Goal: Task Accomplishment & Management: Manage account settings

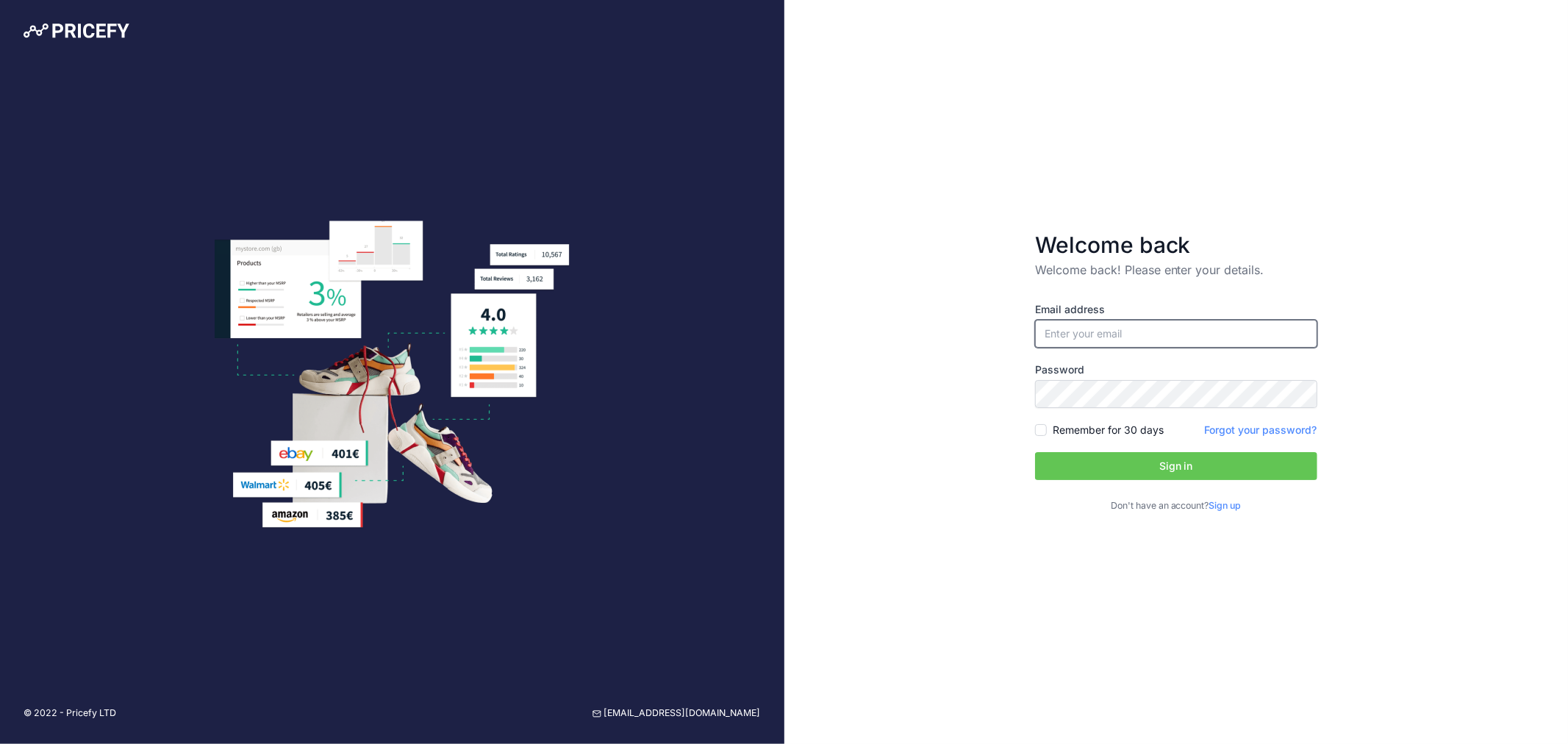
click at [1130, 333] on input "email" at bounding box center [1176, 334] width 282 height 28
type input "[EMAIL_ADDRESS][DOMAIN_NAME]"
click at [1172, 470] on button "Sign in" at bounding box center [1176, 466] width 282 height 28
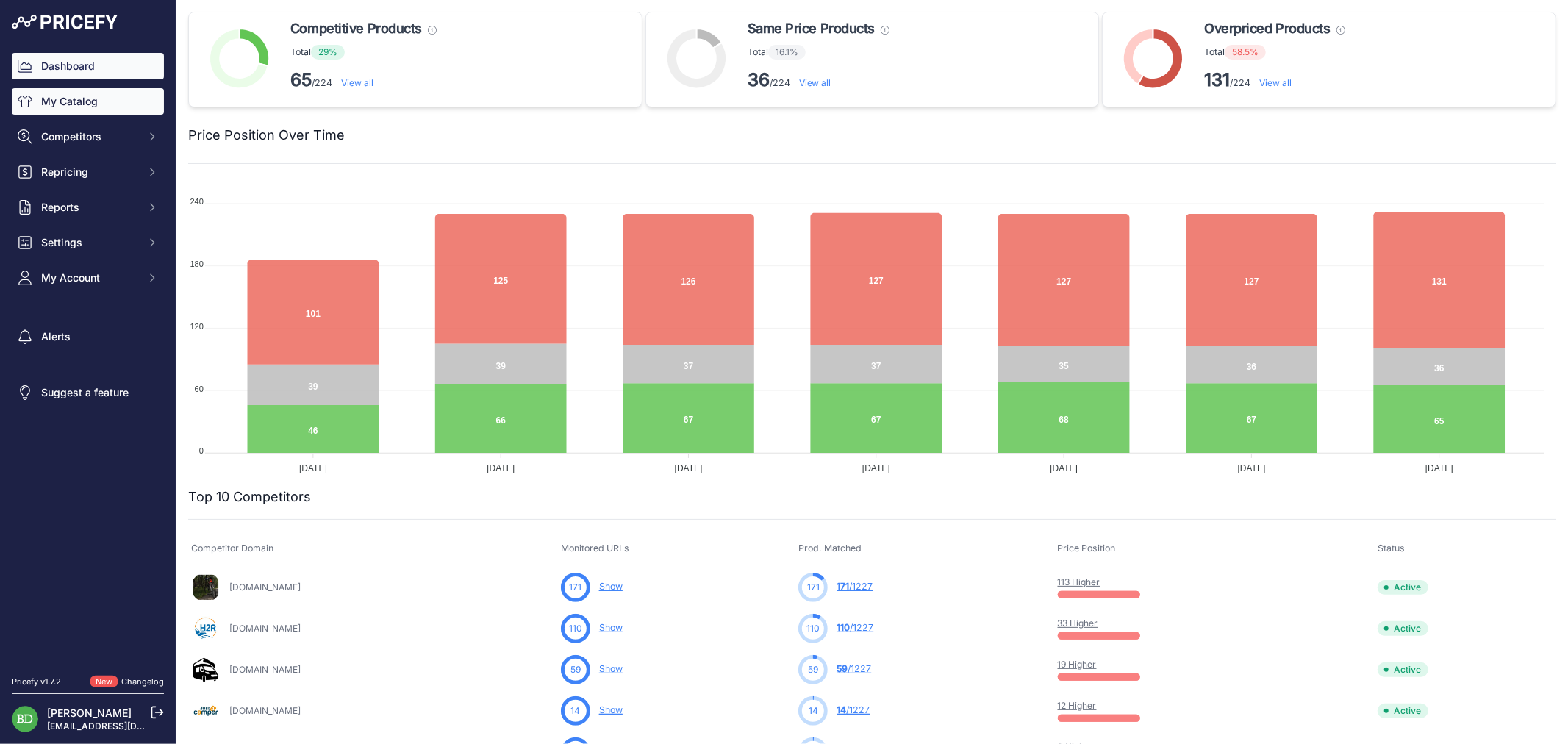
click at [128, 110] on link "My Catalog" at bounding box center [88, 101] width 152 height 27
click at [62, 94] on link "My Catalog" at bounding box center [88, 101] width 152 height 27
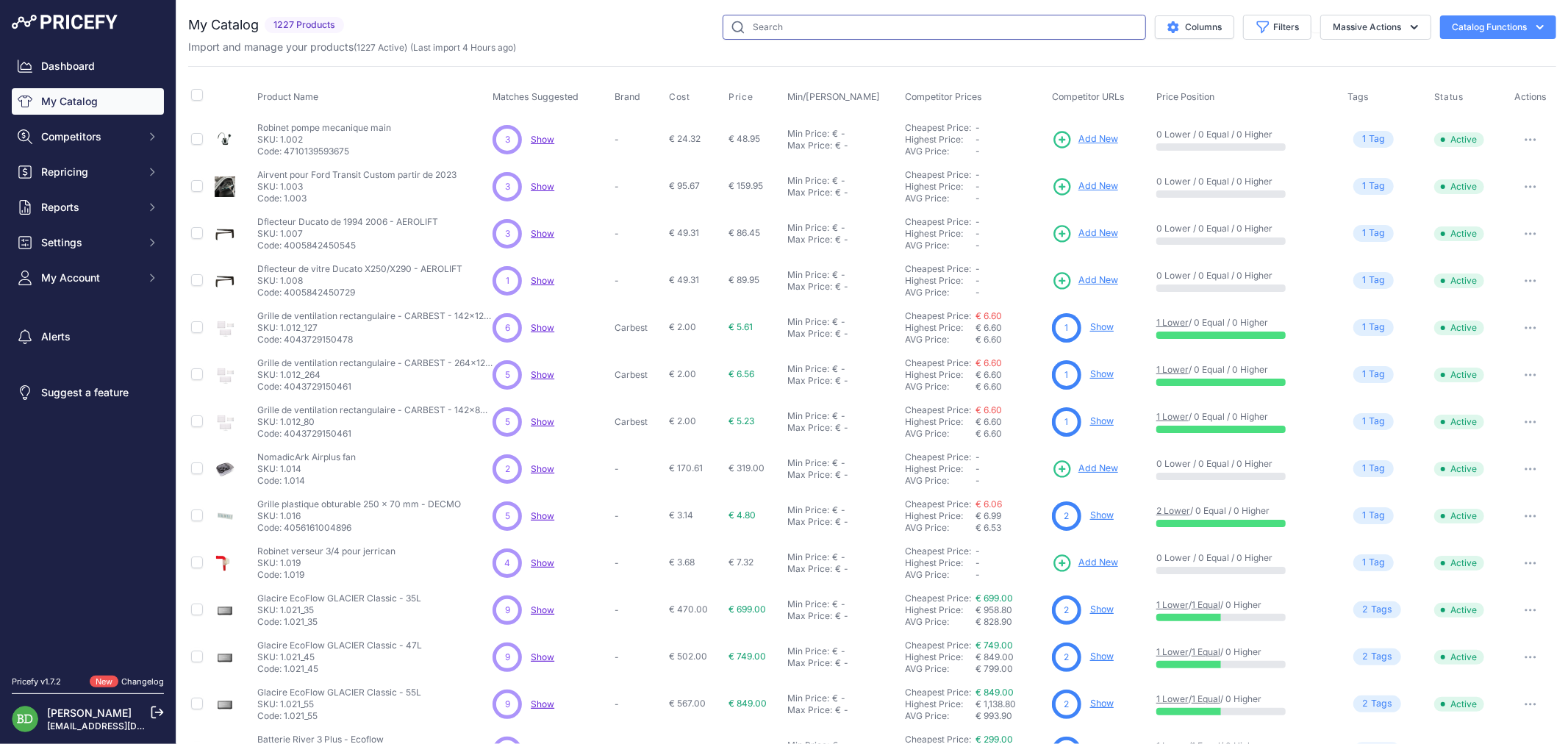
click at [822, 28] on input "text" at bounding box center [935, 27] width 424 height 25
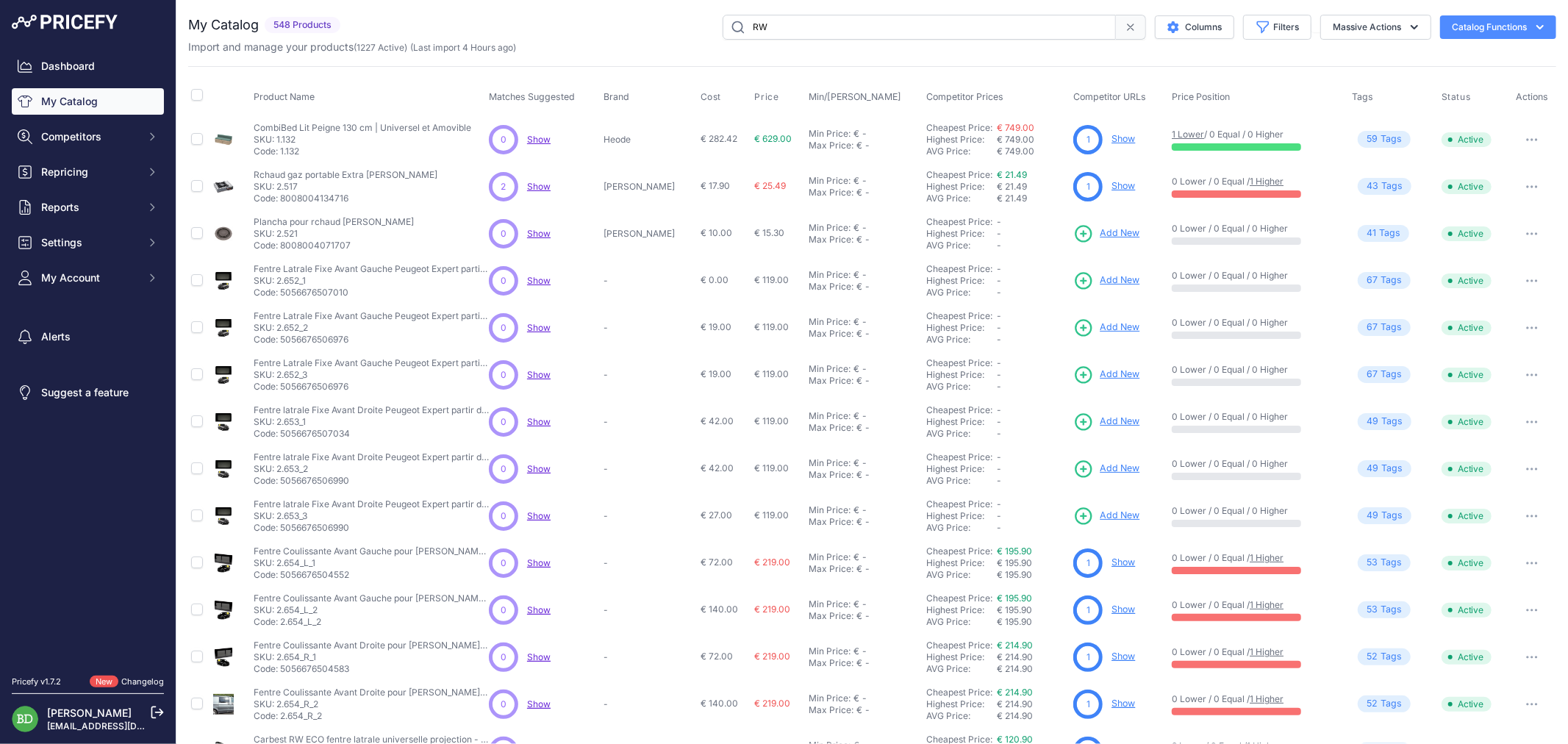
drag, startPoint x: 855, startPoint y: 15, endPoint x: 440, endPoint y: 13, distance: 415.0
click at [444, 12] on div "You are not connected to the internet. My Catalog" at bounding box center [872, 442] width 1368 height 884
click at [790, 31] on input "RW" at bounding box center [920, 27] width 393 height 25
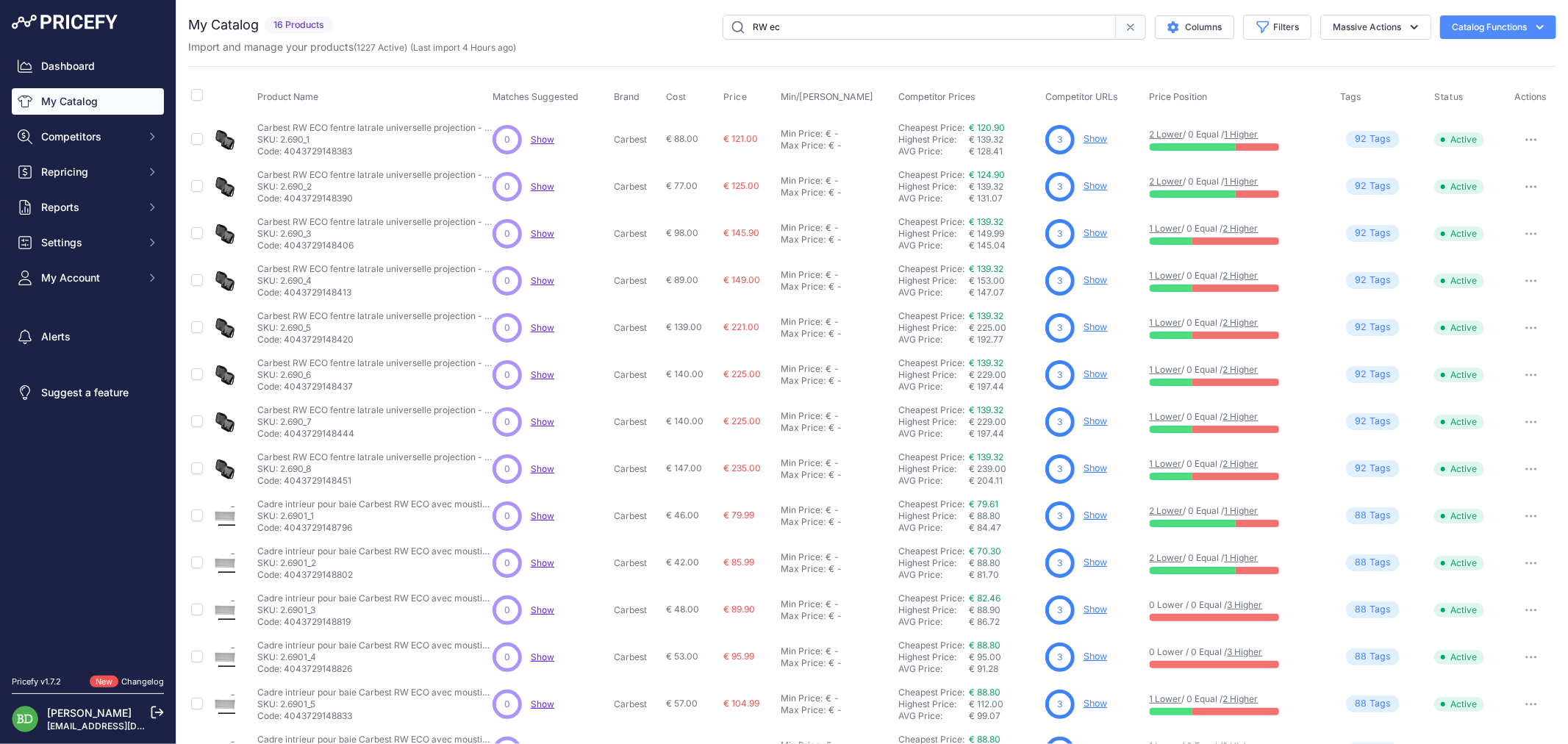
click at [952, 19] on input "RW ec" at bounding box center [920, 27] width 393 height 25
type input "RW eco"
click at [981, 136] on span "€ 139.32" at bounding box center [986, 139] width 34 height 11
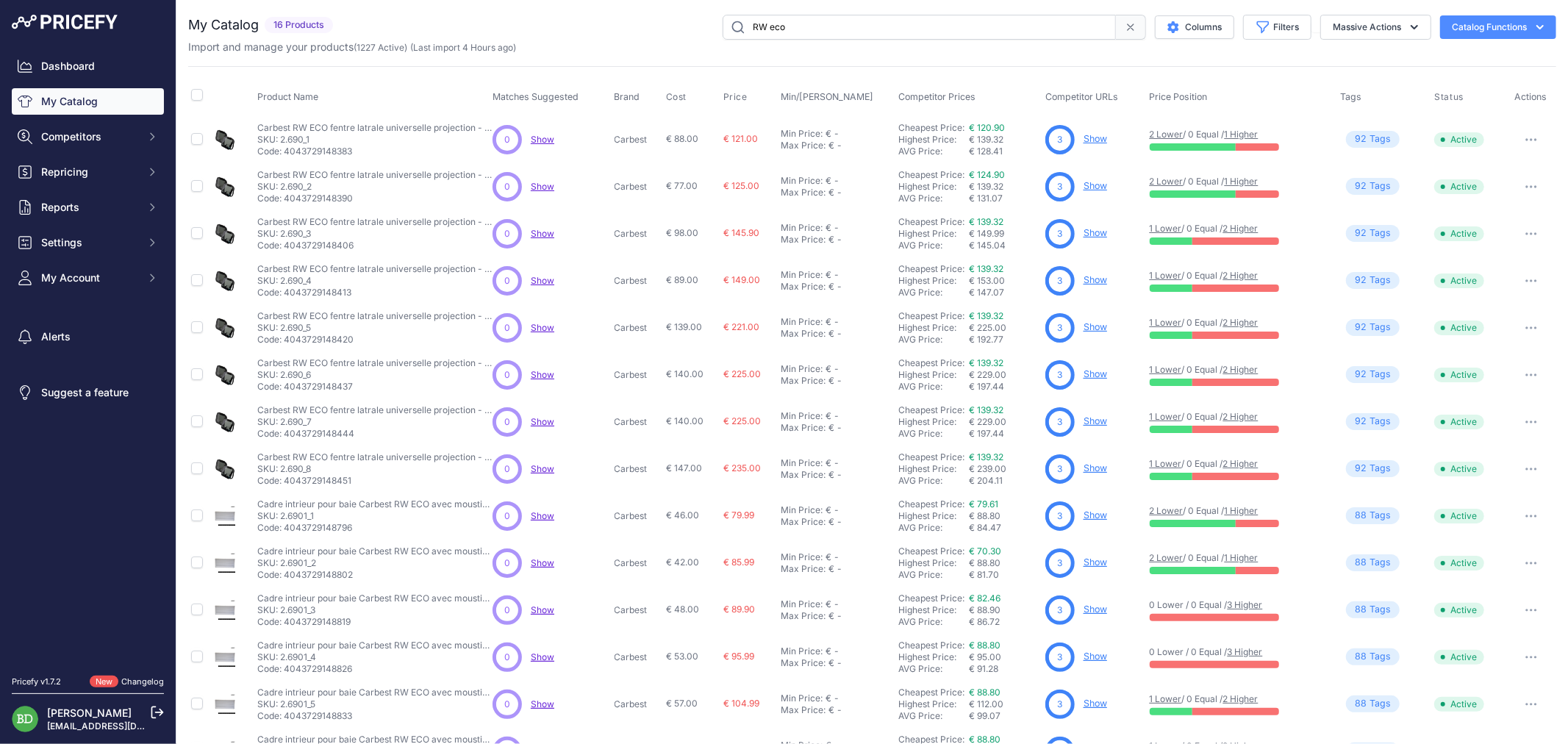
click at [981, 147] on div "€ 128.41" at bounding box center [1004, 152] width 71 height 12
click at [989, 135] on span "€ 139.32" at bounding box center [986, 139] width 34 height 11
click at [983, 151] on div "€ 128.41" at bounding box center [1004, 152] width 71 height 12
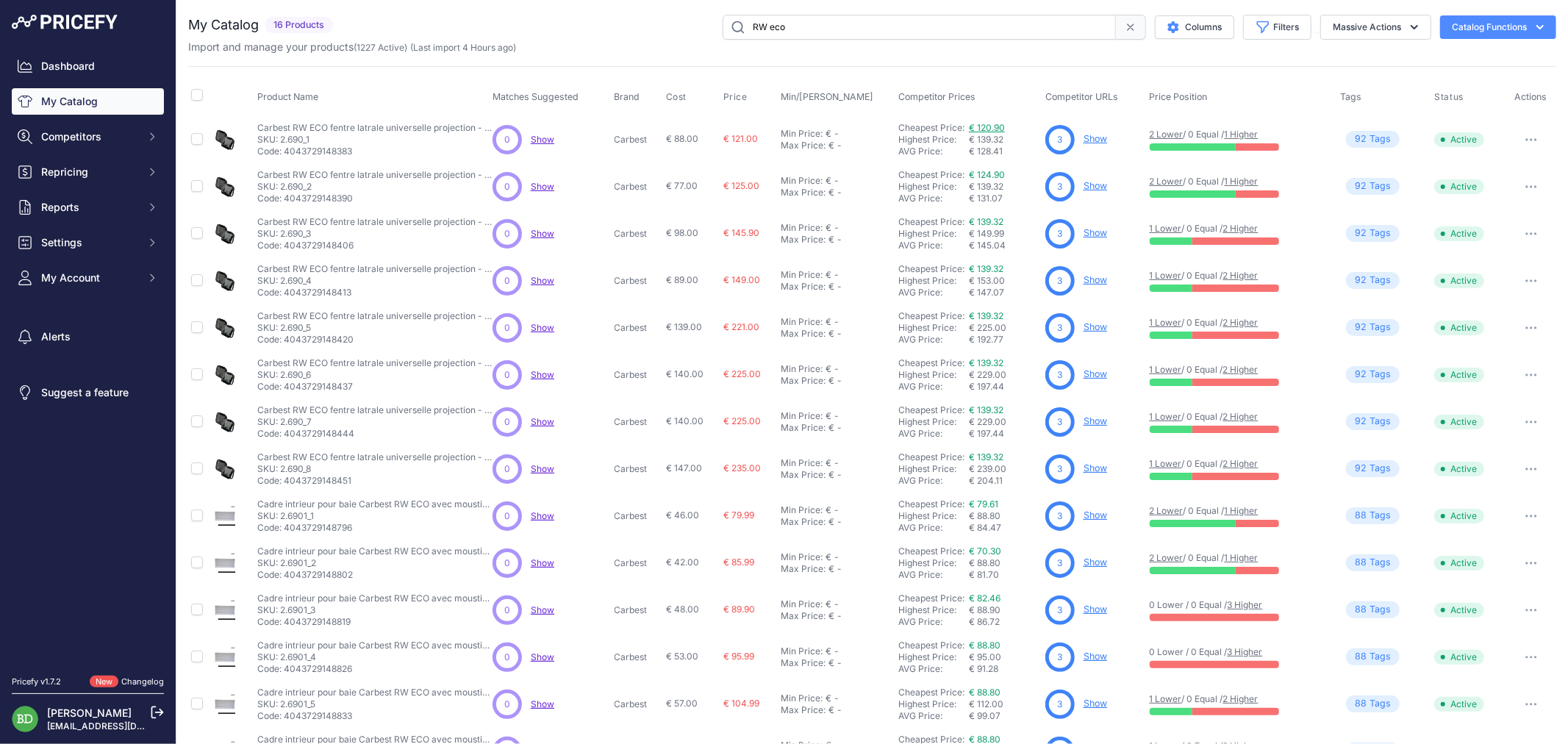
click at [995, 127] on link "€ 120.90" at bounding box center [987, 127] width 36 height 11
click at [1093, 231] on link "Show" at bounding box center [1096, 232] width 24 height 11
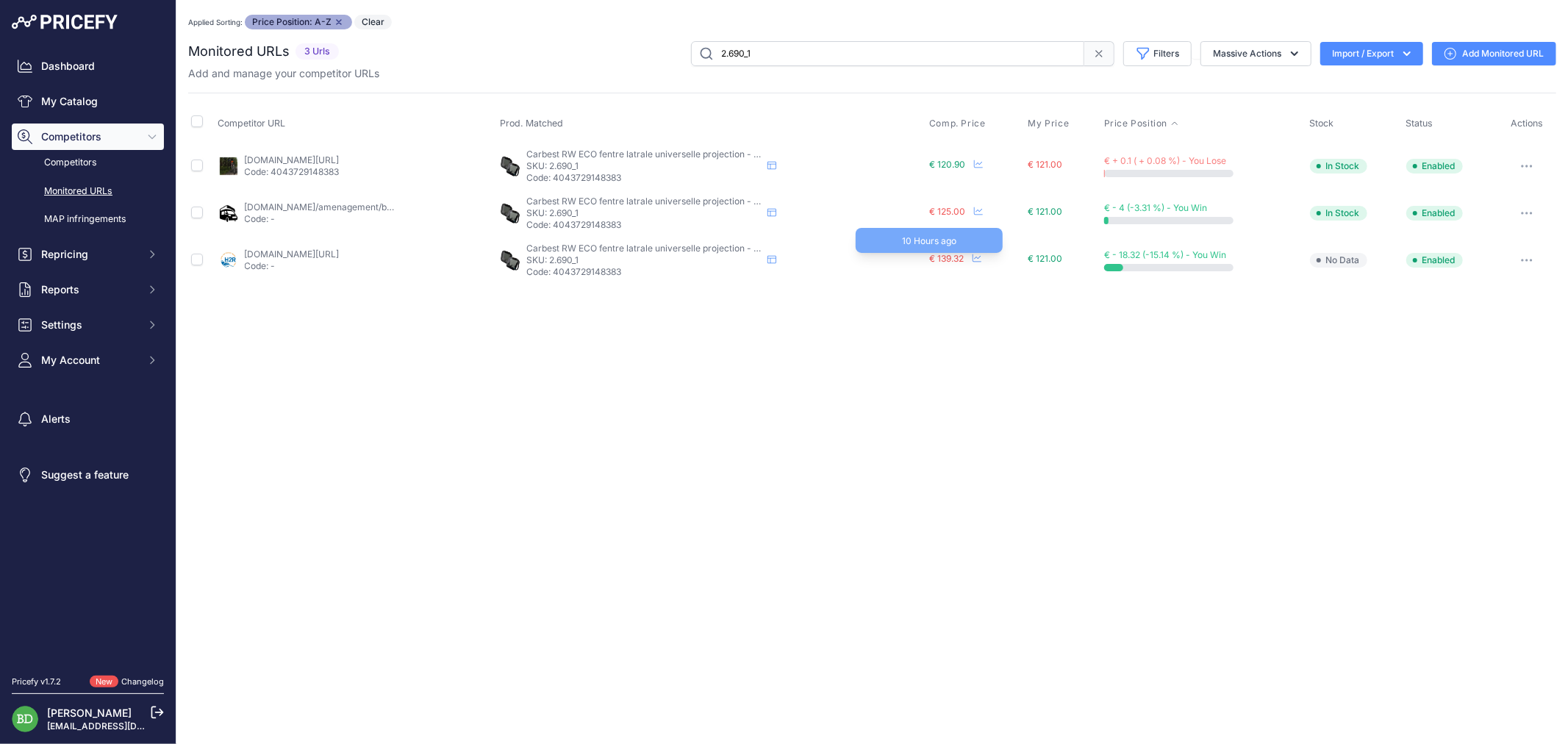
click at [952, 259] on span "€ 139.32" at bounding box center [946, 258] width 34 height 11
click at [959, 255] on span "€ 139.32" at bounding box center [946, 258] width 34 height 11
click at [307, 258] on link "h2r-equipements.com/baie-fenetre-pour-camping-car-et-fourgon/10995-13949-carbes…" at bounding box center [292, 254] width 94 height 11
click at [679, 412] on div "Close You are not connected to the internet. Applied Sorting: Price Position: A…" at bounding box center [872, 372] width 1392 height 744
click at [732, 422] on div "Close You are not connected to the internet. Applied Sorting: Price Position: A…" at bounding box center [872, 372] width 1392 height 744
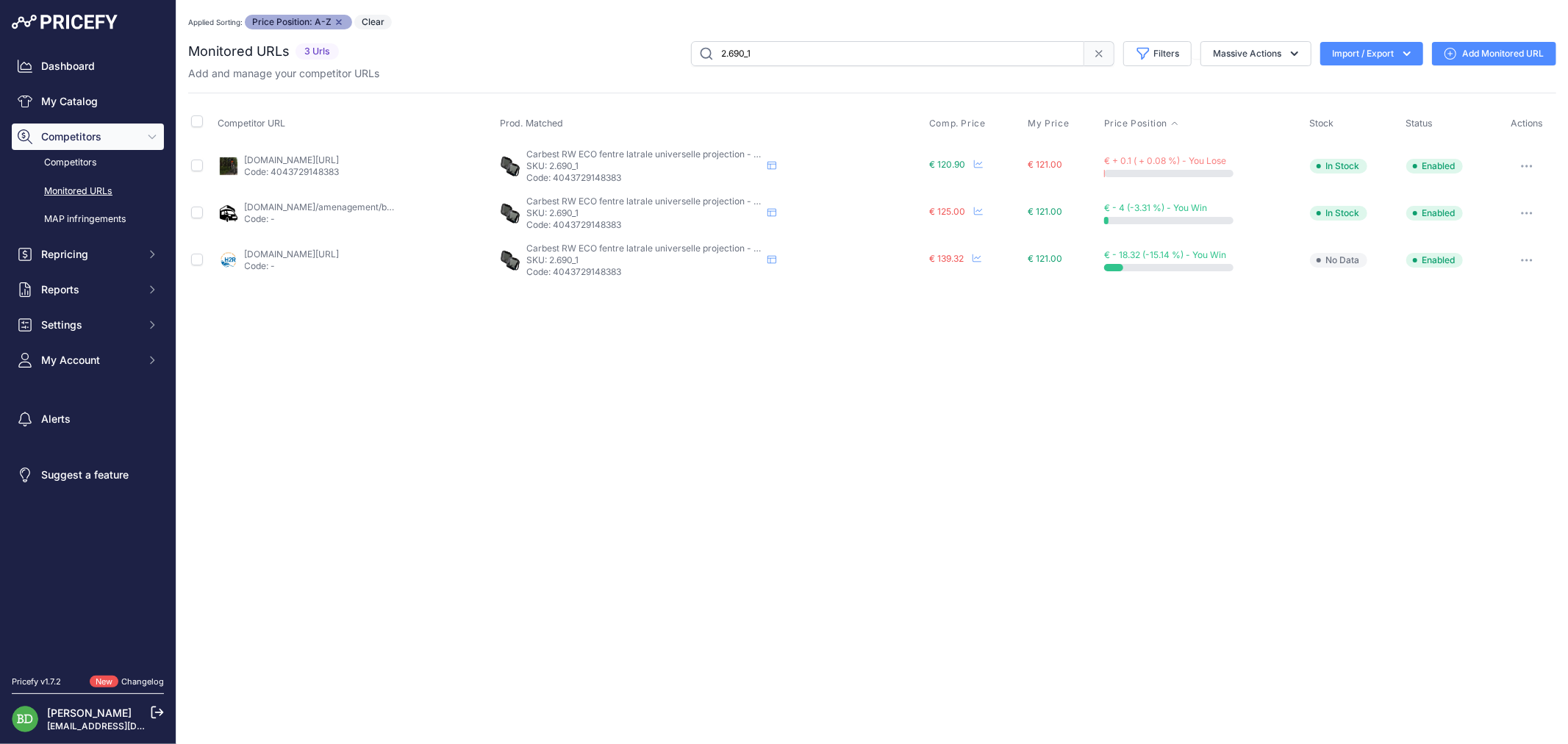
click at [1009, 474] on div "Close You are not connected to the internet. Applied Sorting: Price Position: A…" at bounding box center [872, 372] width 1392 height 744
click at [959, 263] on span "€ 139.32" at bounding box center [946, 258] width 34 height 11
click at [959, 258] on span "€ 139.32" at bounding box center [946, 258] width 34 height 11
click at [948, 162] on span "€ 120.90" at bounding box center [947, 163] width 36 height 11
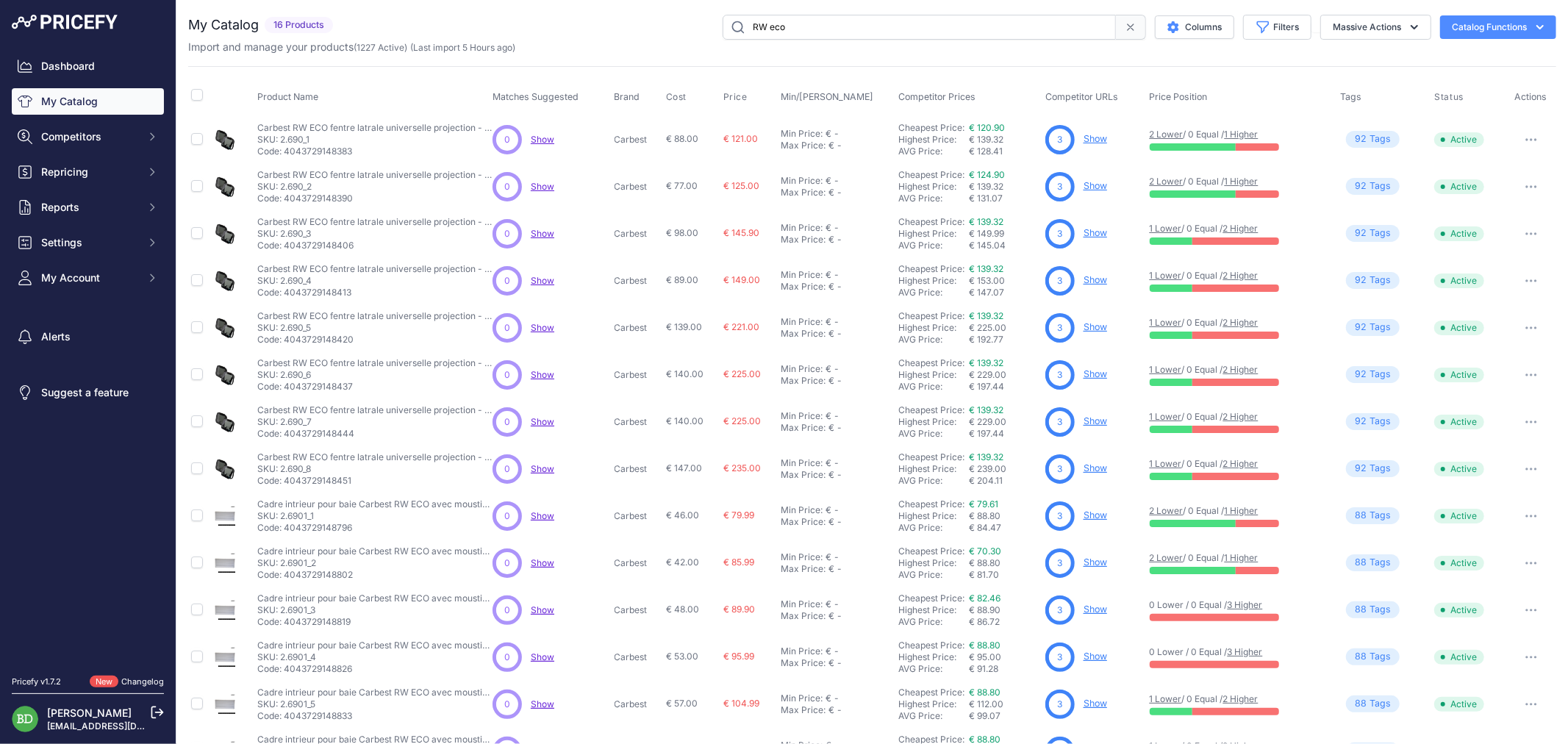
click at [642, 9] on div "You are not connected to the internet. My Catalog" at bounding box center [872, 442] width 1368 height 884
click at [988, 268] on link "€ 139.32" at bounding box center [986, 269] width 34 height 11
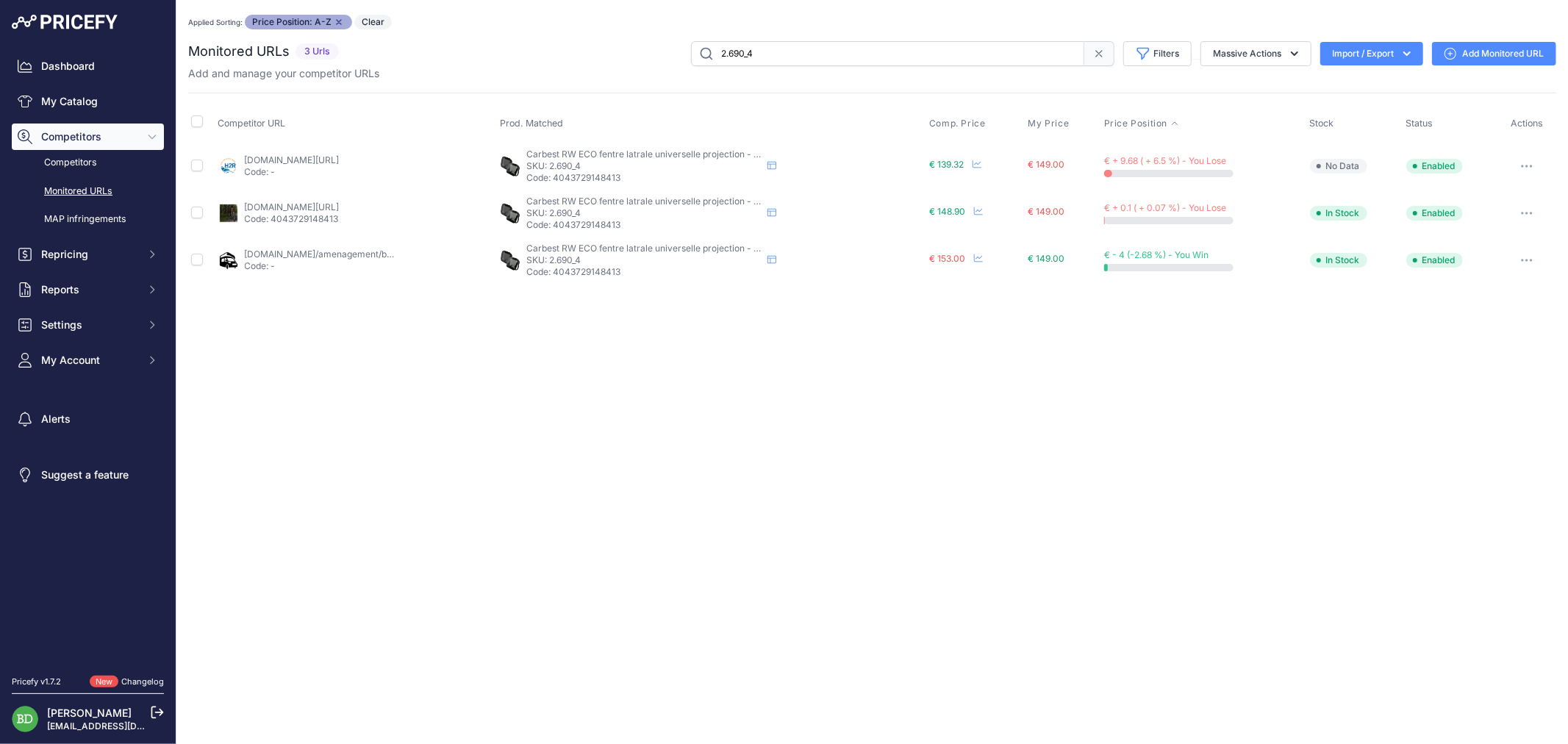
click at [339, 158] on link "h2r-equipements.com/baie-fenetre-pour-camping-car-et-fourgon/10995-13957-carbes…" at bounding box center [292, 159] width 94 height 11
click at [245, 155] on link "h2r-equipements.com/baie-fenetre-pour-camping-car-et-fourgon/10995-13957-carbes…" at bounding box center [292, 159] width 94 height 11
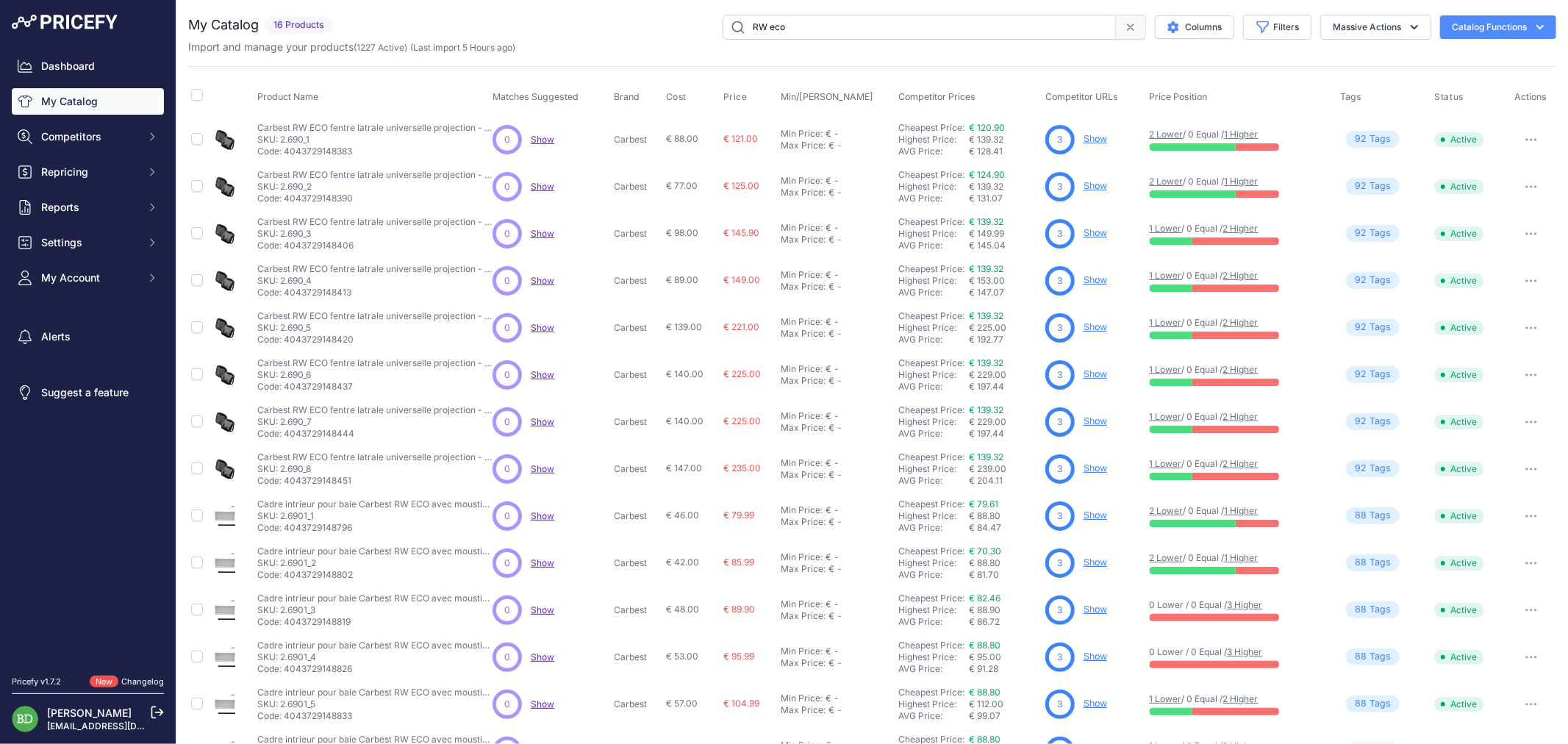
click at [1085, 141] on link "Show" at bounding box center [1096, 138] width 24 height 11
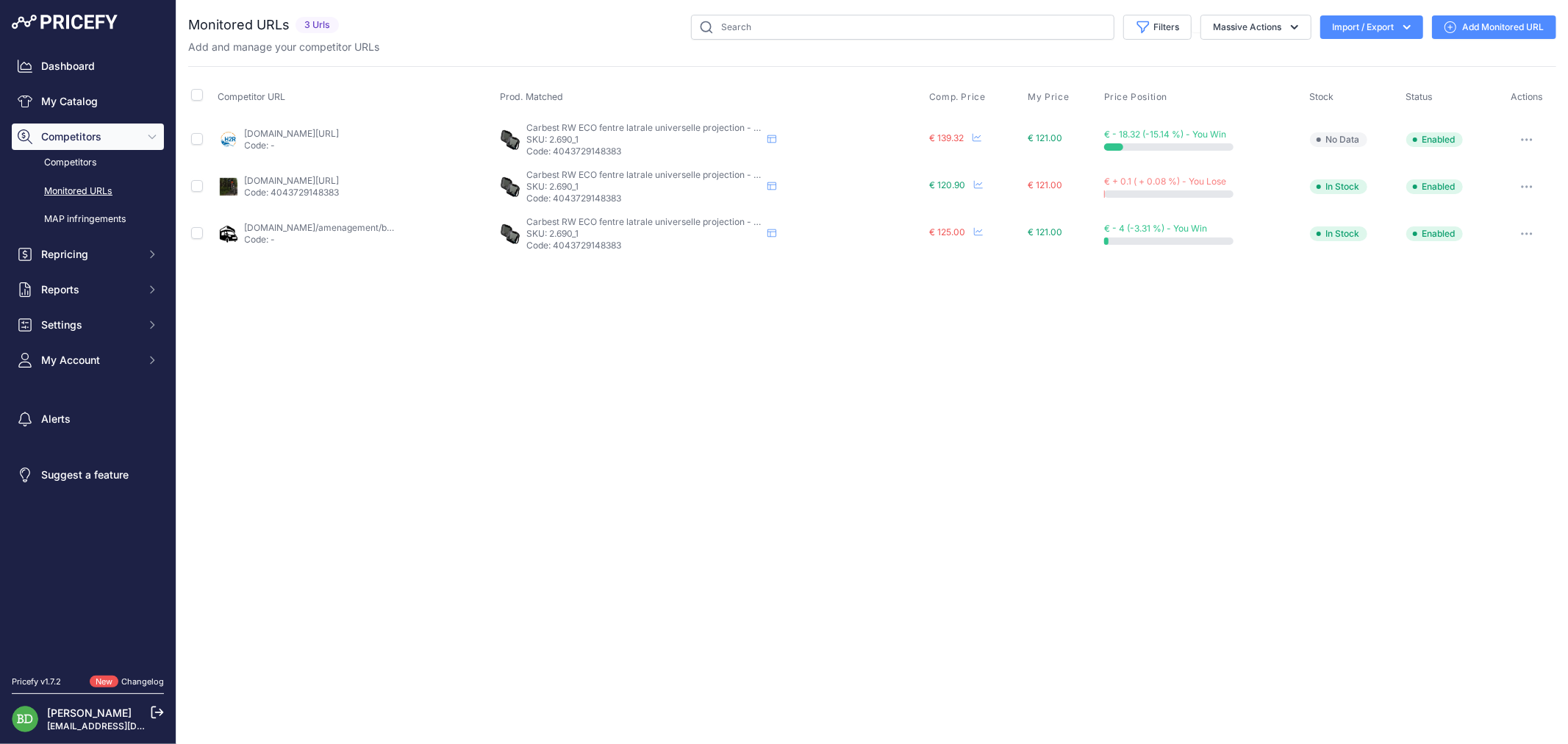
click at [339, 129] on link "[DOMAIN_NAME][URL]" at bounding box center [292, 133] width 94 height 11
click at [1530, 139] on icon "button" at bounding box center [1527, 140] width 12 height 3
click at [1495, 210] on link "Edit Competitor URL" at bounding box center [1478, 217] width 150 height 24
click at [66, 103] on link "My Catalog" at bounding box center [88, 101] width 152 height 27
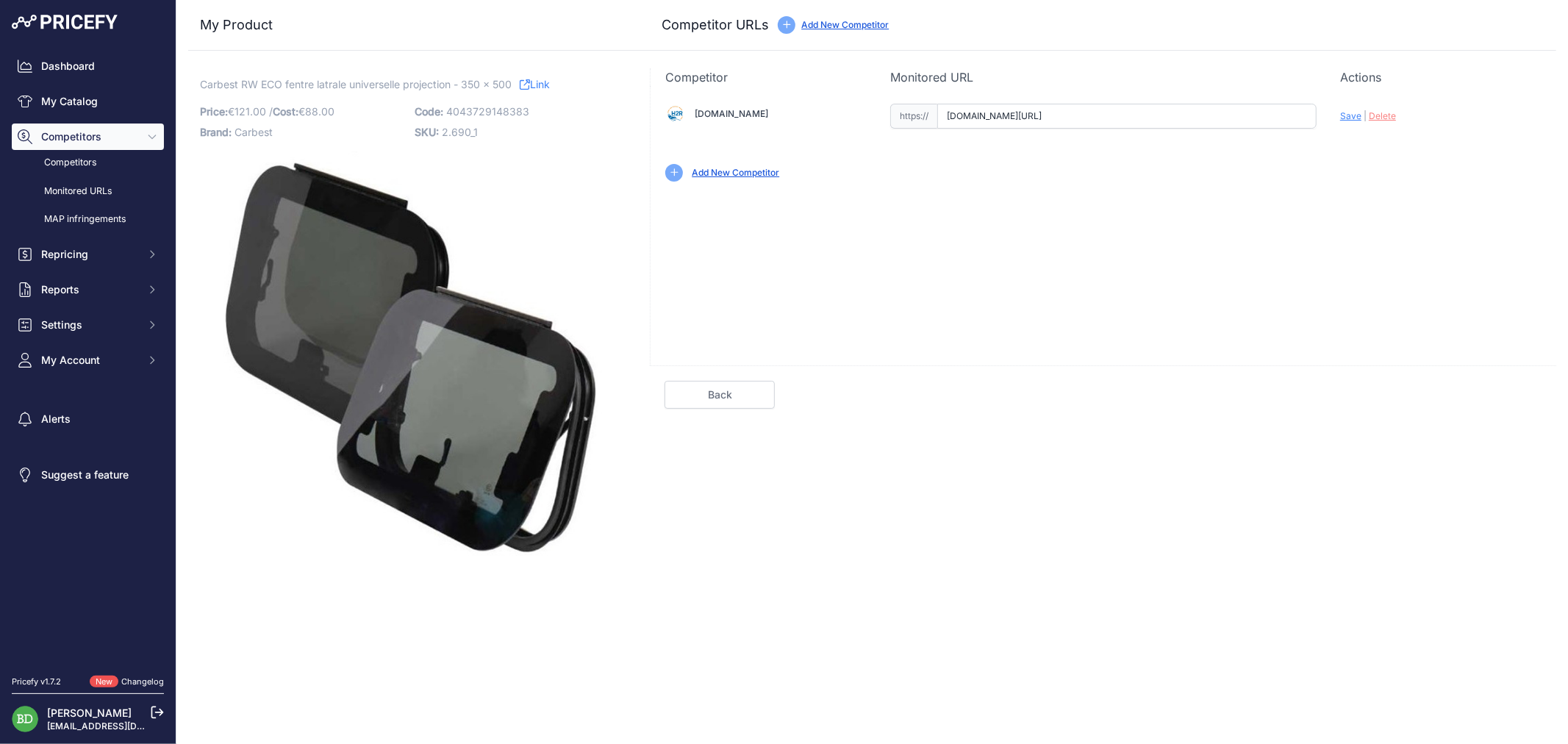
click at [1227, 110] on input "[DOMAIN_NAME][URL]" at bounding box center [1127, 115] width 380 height 25
click at [1227, 110] on input "www.h2r-equipements.com/baie-fenetre-pour-camping-car-et-fourgon/10995-13949-ca…" at bounding box center [1127, 115] width 380 height 25
click at [1275, 118] on input "www.h2r-equipements.com/baie-fenetre-pour-camping-car-et-fourgon/10995-13949-ca…" at bounding box center [1127, 115] width 380 height 25
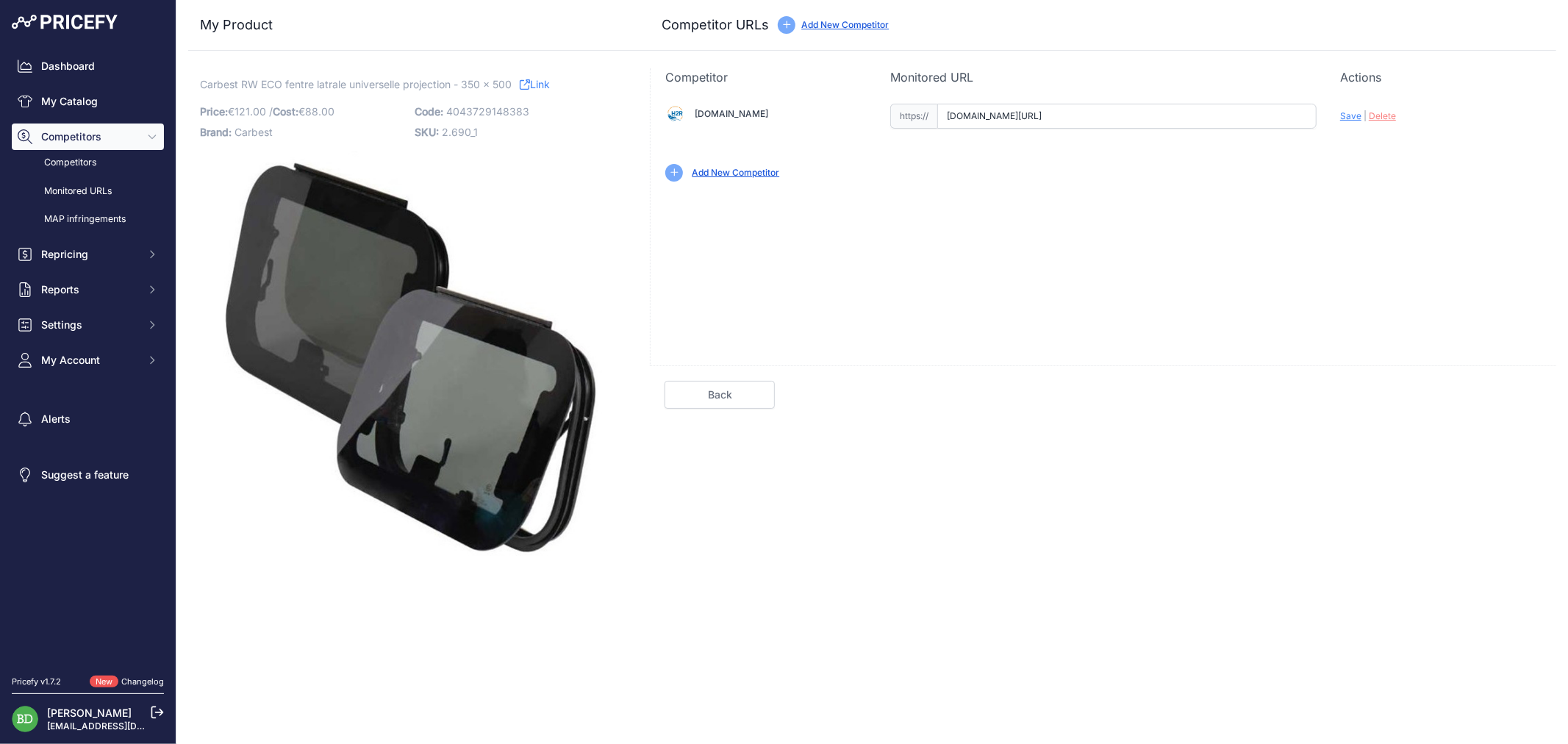
click at [1275, 118] on input "www.h2r-equipements.com/baie-fenetre-pour-camping-car-et-fourgon/10995-13949-ca…" at bounding box center [1127, 115] width 380 height 25
click at [1265, 108] on input "www.h2r-equipements.com/baie-fenetre-pour-camping-car-et-fourgon/10995-13949-ca…" at bounding box center [1127, 115] width 380 height 25
drag, startPoint x: 1253, startPoint y: 115, endPoint x: 1568, endPoint y: 118, distance: 315.0
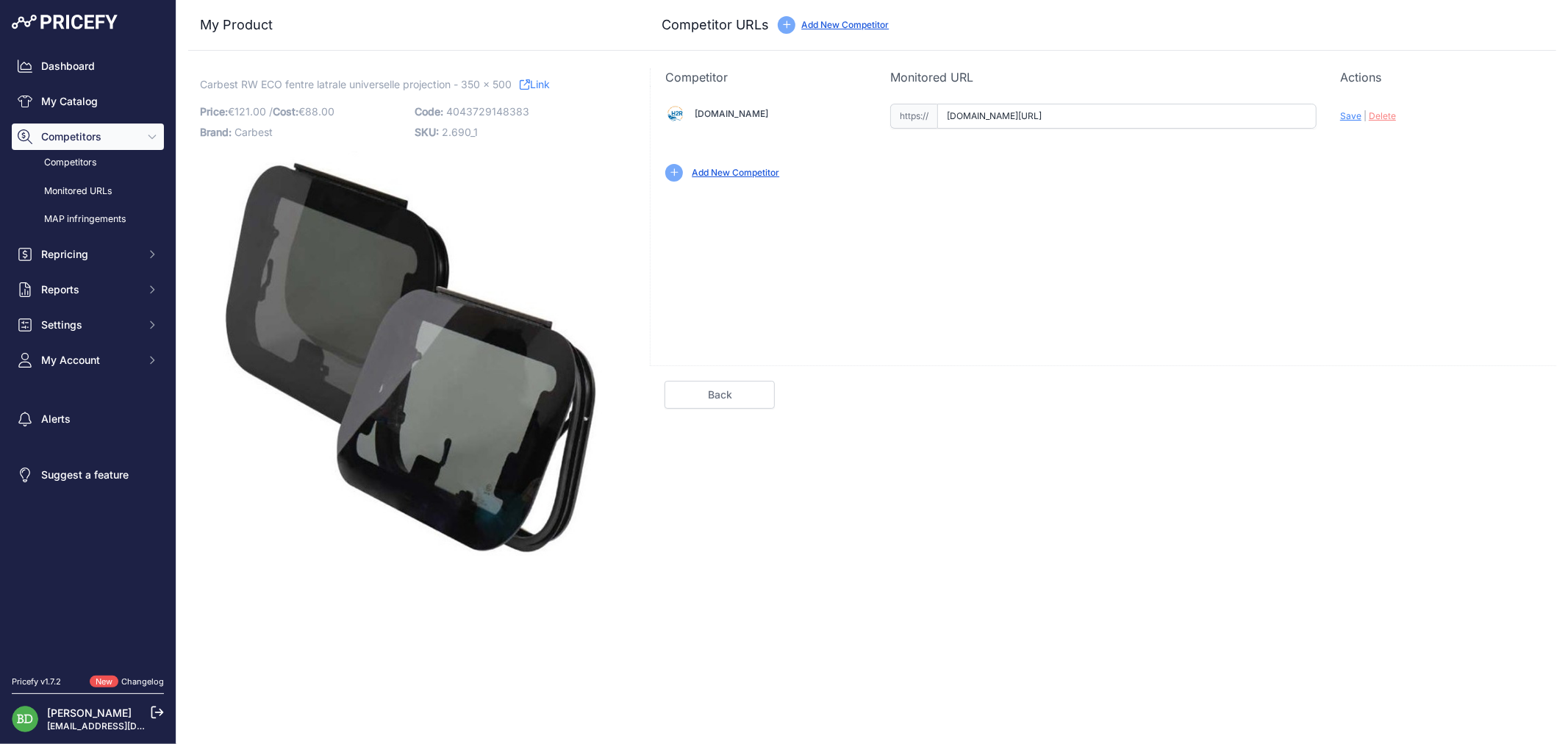
click at [1568, 118] on div "My Product Competitor URLs Price: 121.00 / Cost:" at bounding box center [872, 278] width 1392 height 556
click at [1289, 115] on input "www.h2r-equipements.com/baie-fenetre-pour-camping-car-et-fourgon/10995-13949-ca…" at bounding box center [1127, 115] width 380 height 25
click at [1273, 118] on input "www.h2r-equipements.com/baie-fenetre-pour-camping-car-et-fourgon/10995-13949-ca…" at bounding box center [1127, 115] width 380 height 25
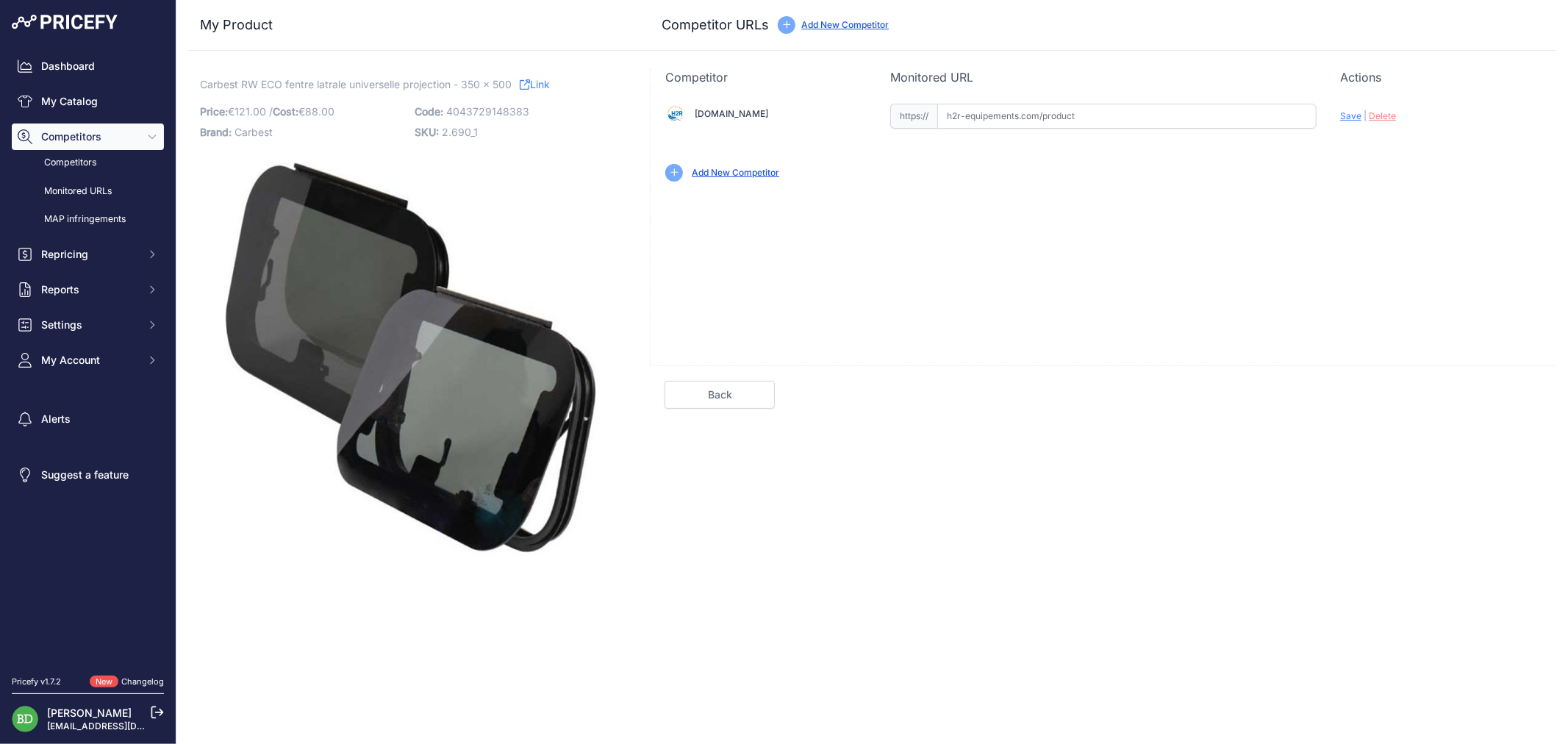
scroll to position [0, 0]
paste input "https://www.h2r-equipements.com/baie-fenetre-pour-camping-car-et-fourgon/10995-…"
type input "www.h2r-equipements.com/baie-fenetre-pour-camping-car-et-fourgon/10995-13949-ca…"
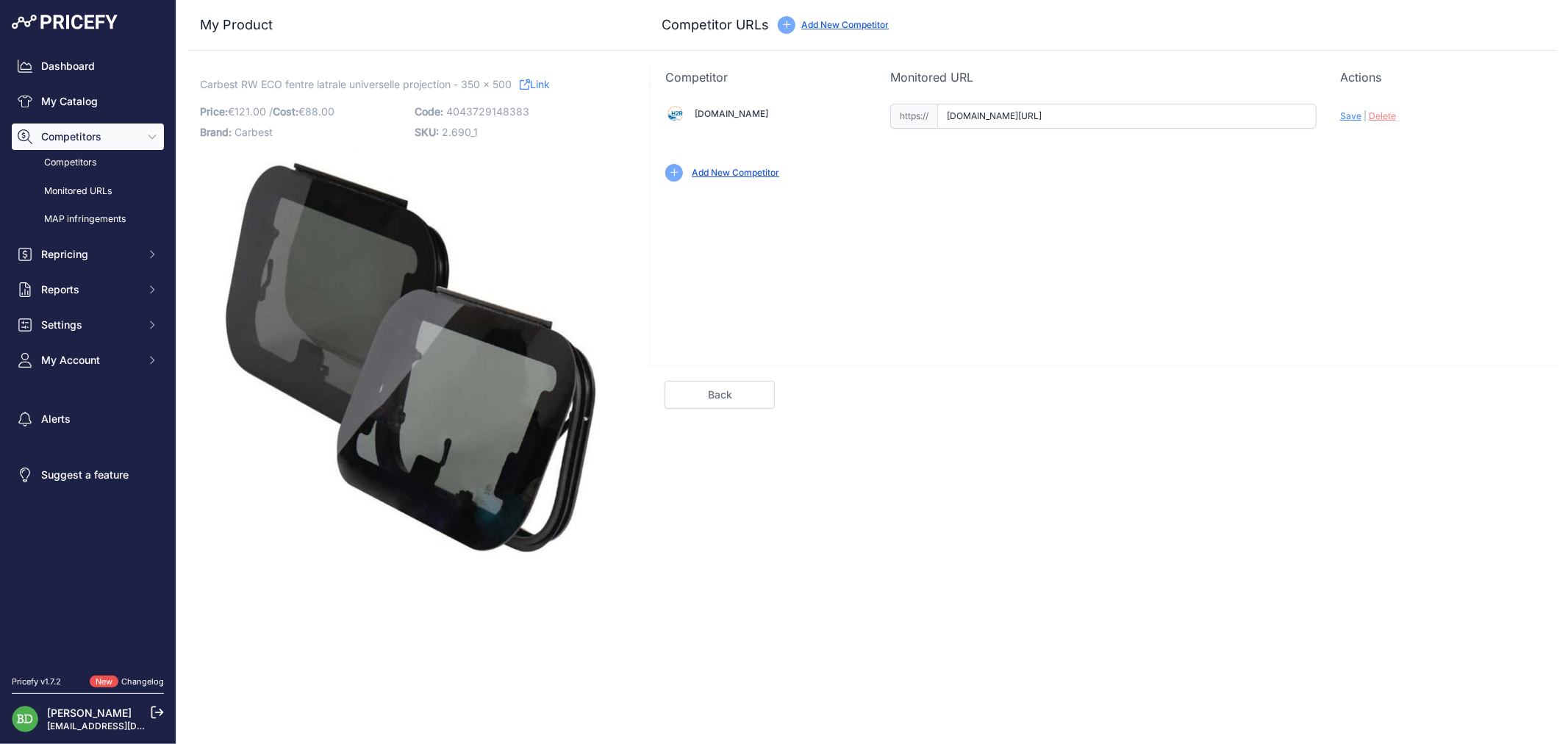
click at [718, 395] on link "Back" at bounding box center [720, 395] width 110 height 28
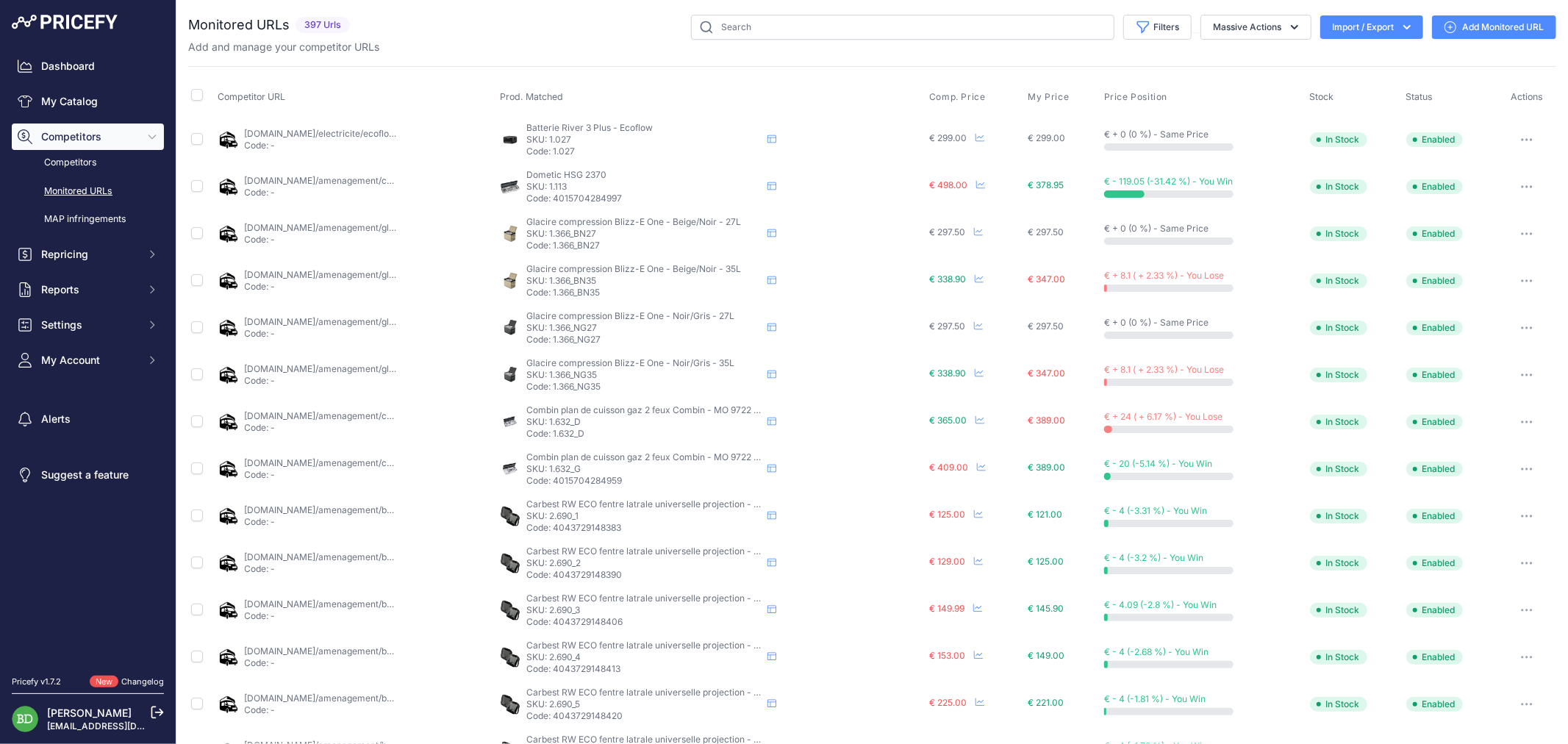
click at [549, 36] on div "Filters Saved Filters Set None Competitors Cheaper Than Me Competitors Products…" at bounding box center [956, 27] width 1201 height 25
click at [907, 30] on input "text" at bounding box center [903, 27] width 424 height 25
type input "rw eco"
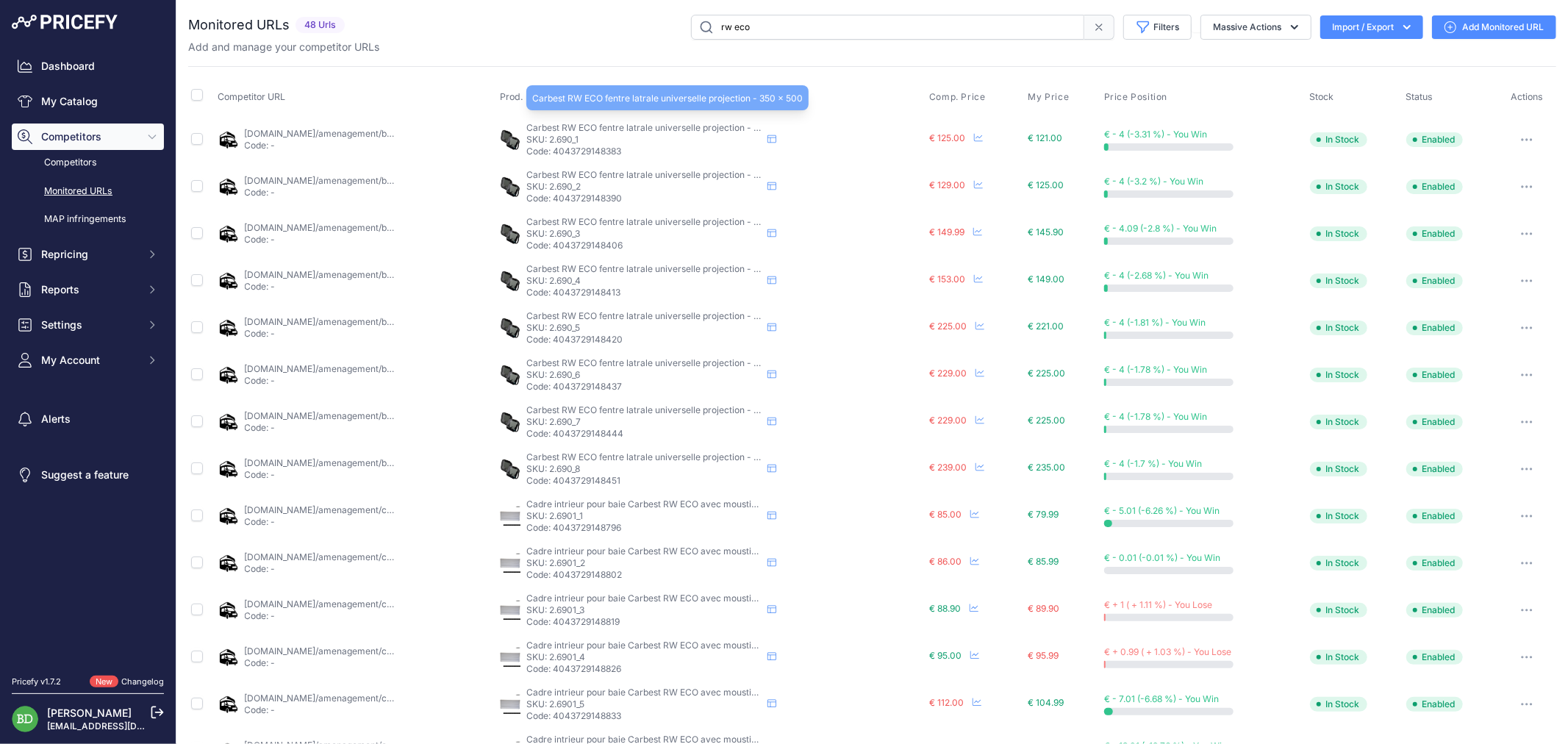
click at [619, 129] on span "Carbest RW ECO fentre latrale universelle projection - 350 x 500" at bounding box center [661, 127] width 271 height 11
click at [656, 31] on div "rw eco Filters Saved Filters Set None Competitors Cheaper Than Me Competitors P…" at bounding box center [954, 27] width 1206 height 25
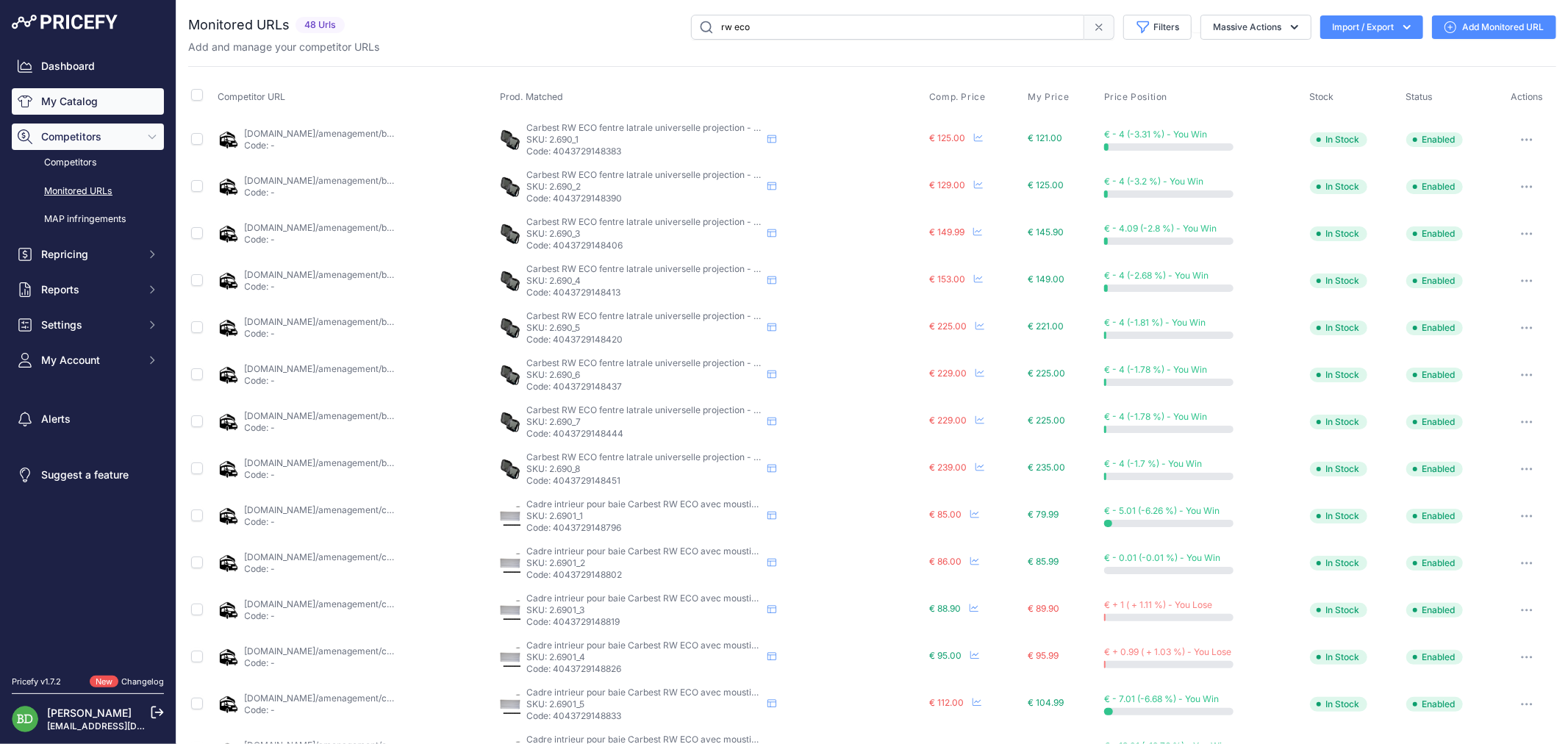
click at [71, 113] on link "My Catalog" at bounding box center [88, 101] width 152 height 27
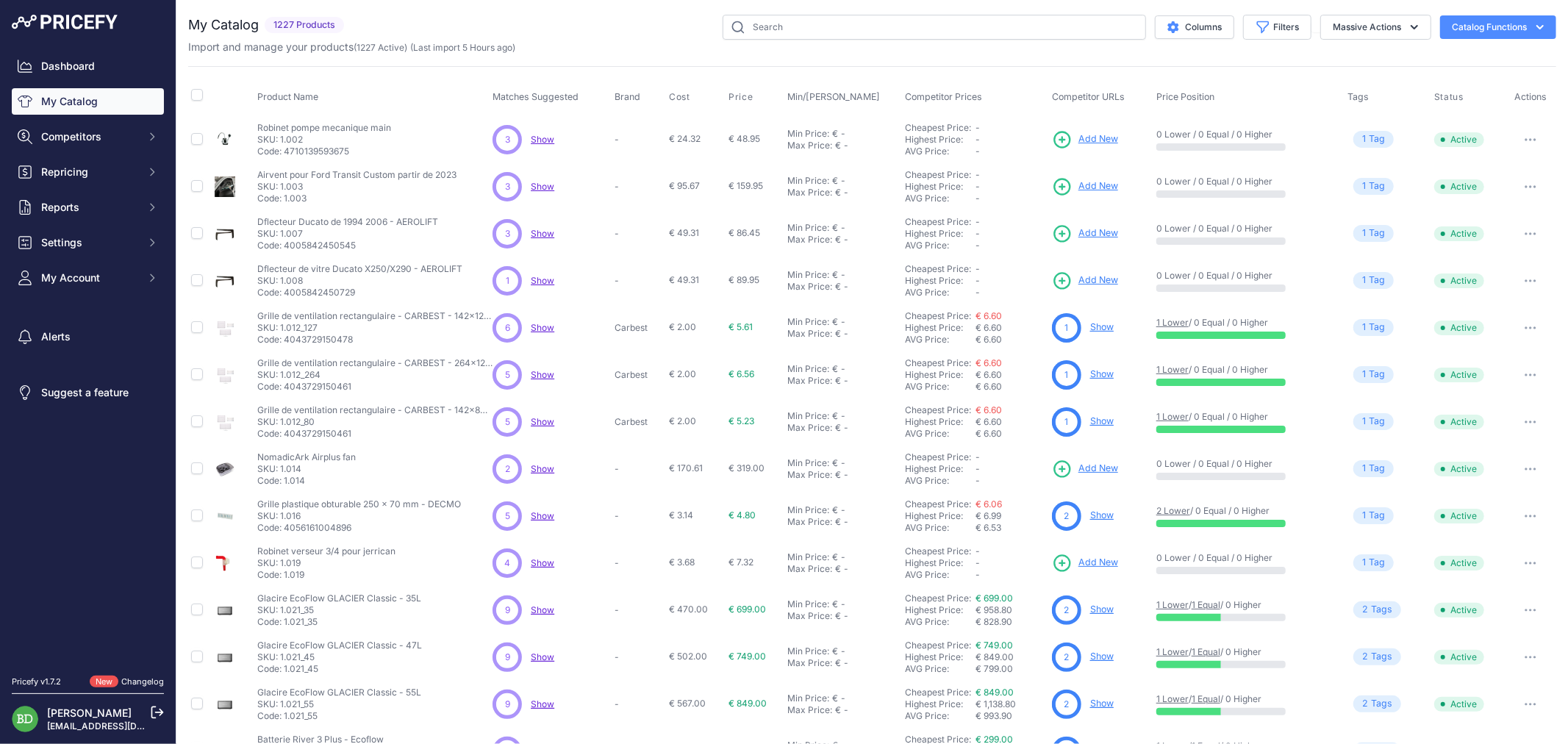
click at [773, 15] on div "You are not connected to the internet. My Catalog" at bounding box center [872, 442] width 1368 height 884
click at [773, 28] on input "text" at bounding box center [935, 27] width 424 height 25
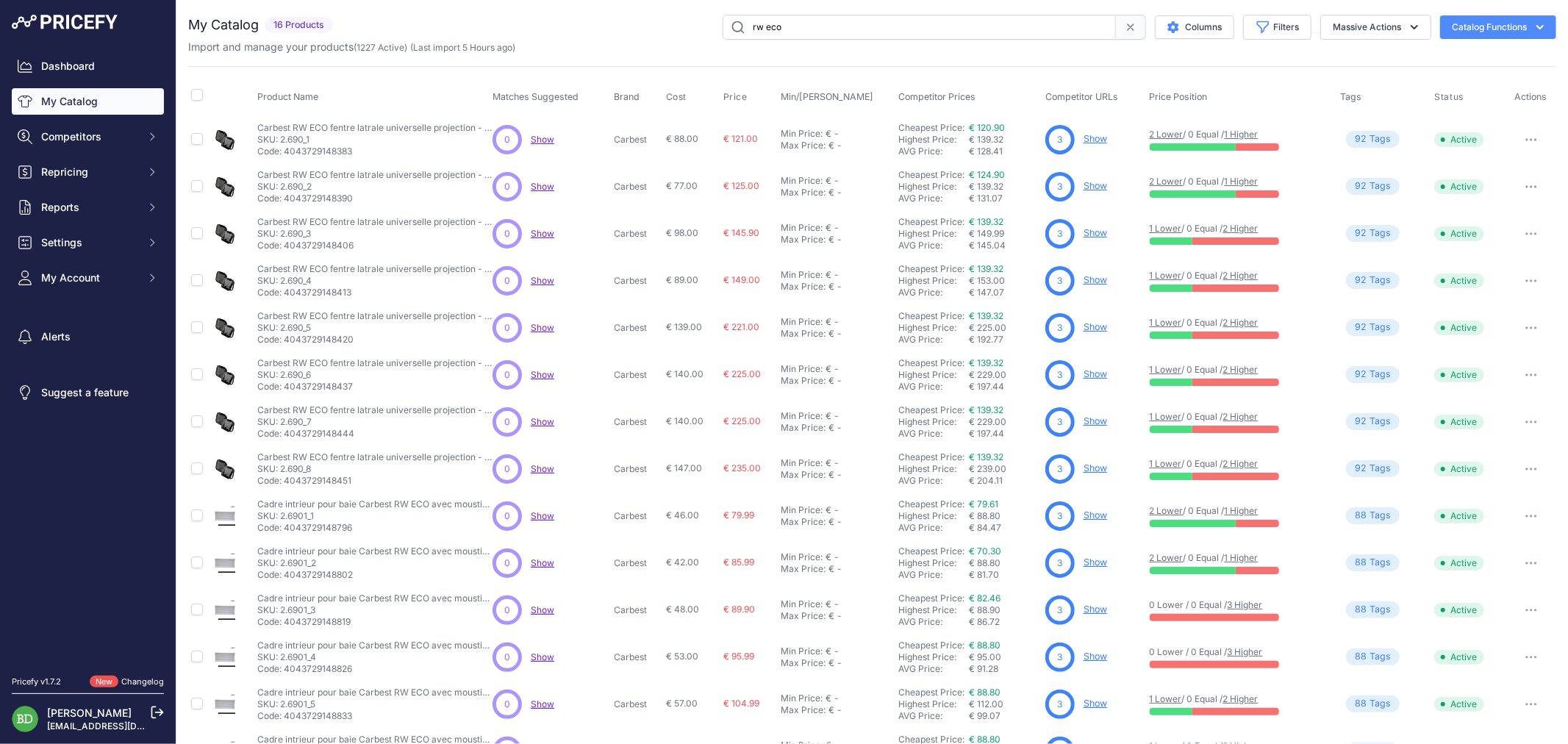
click at [1086, 141] on link "Show" at bounding box center [1096, 138] width 24 height 11
click at [613, 13] on div "You are not connected to the internet. My Catalog" at bounding box center [872, 442] width 1368 height 884
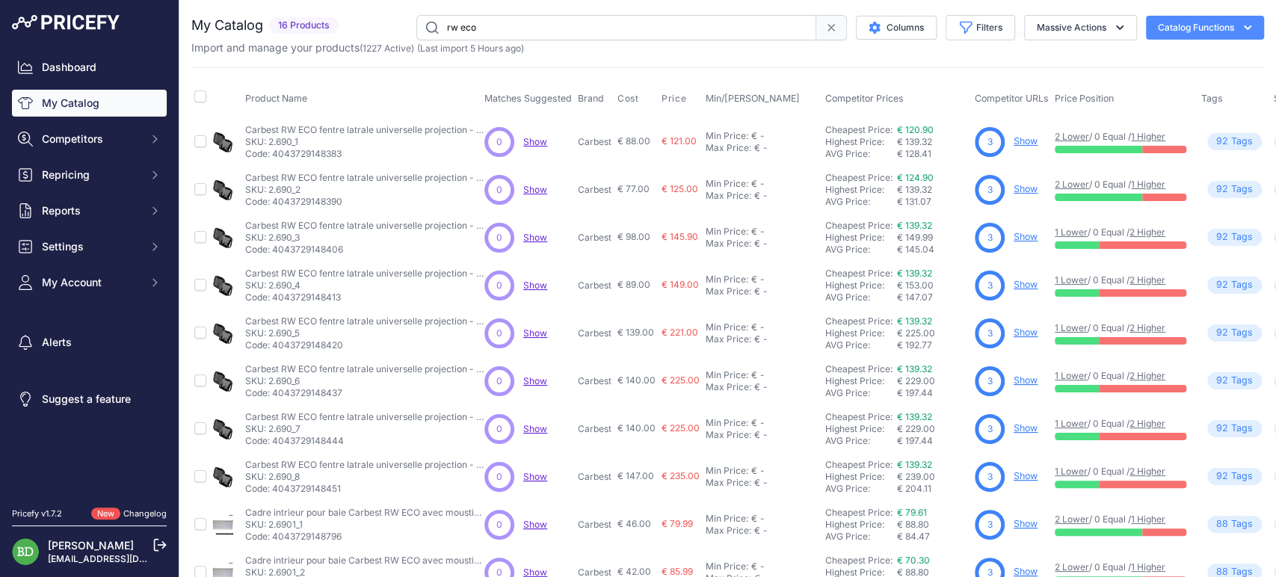
click at [1034, 235] on link "Show" at bounding box center [1026, 236] width 24 height 11
click at [1009, 280] on div "3 Show" at bounding box center [1012, 286] width 74 height 30
drag, startPoint x: 1017, startPoint y: 287, endPoint x: 981, endPoint y: 276, distance: 37.6
click at [1017, 287] on link "Show" at bounding box center [1026, 284] width 24 height 11
click at [1008, 330] on div "3 Show" at bounding box center [1012, 333] width 74 height 30
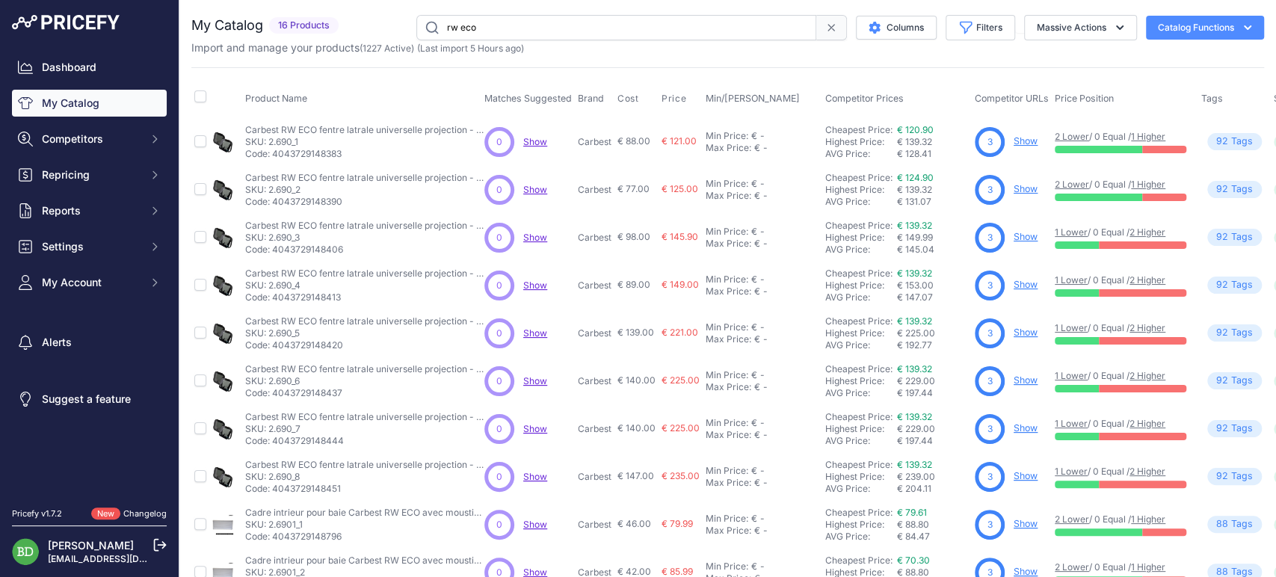
click at [1017, 330] on link "Show" at bounding box center [1026, 332] width 24 height 11
click at [1014, 380] on link "Show" at bounding box center [1026, 379] width 24 height 11
click at [1027, 425] on link "Show" at bounding box center [1026, 427] width 24 height 11
click at [1034, 477] on link "Show" at bounding box center [1026, 475] width 24 height 11
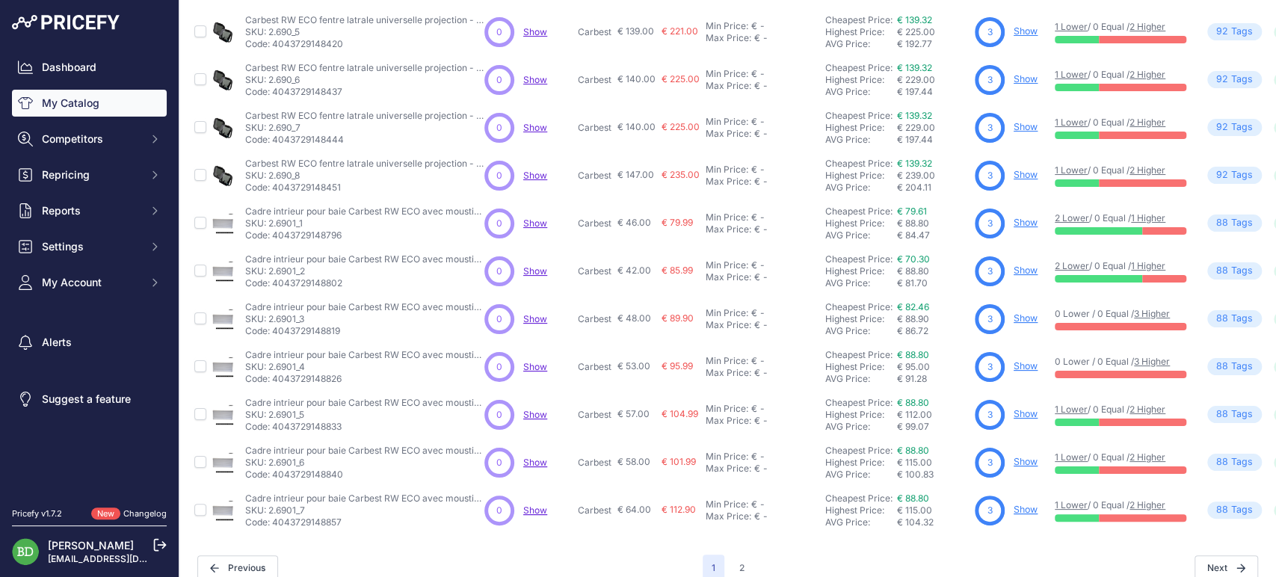
scroll to position [332, 0]
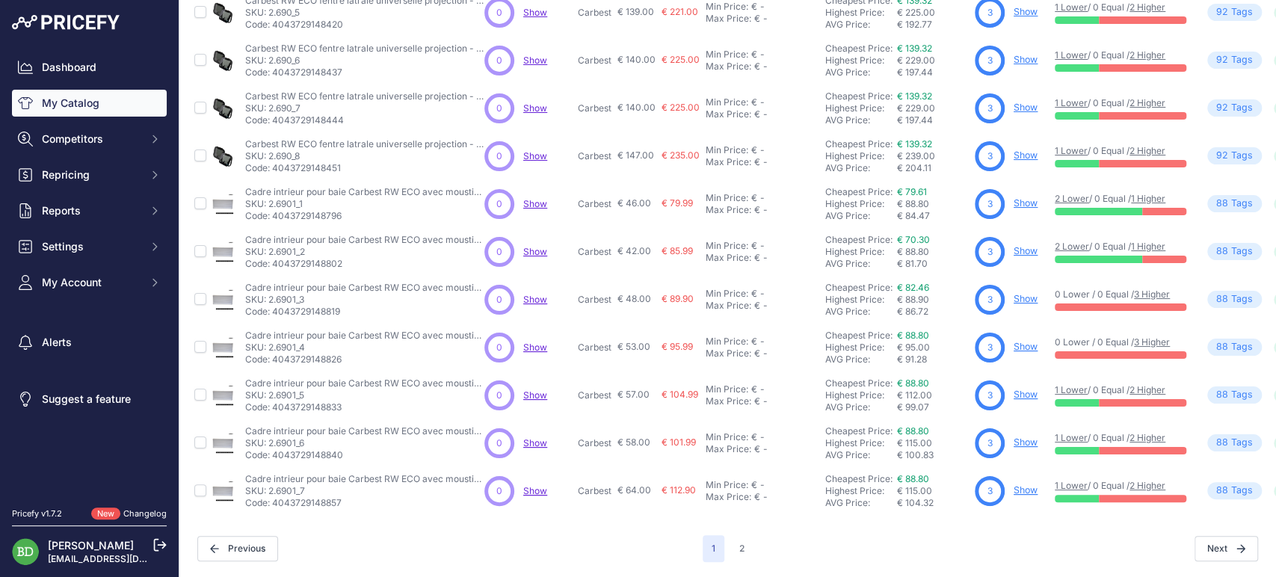
click at [1023, 197] on link "Show" at bounding box center [1026, 202] width 24 height 11
click at [1019, 245] on link "Show" at bounding box center [1026, 250] width 24 height 11
click at [520, 519] on div "My Catalog 16 Products" at bounding box center [727, 128] width 1073 height 868
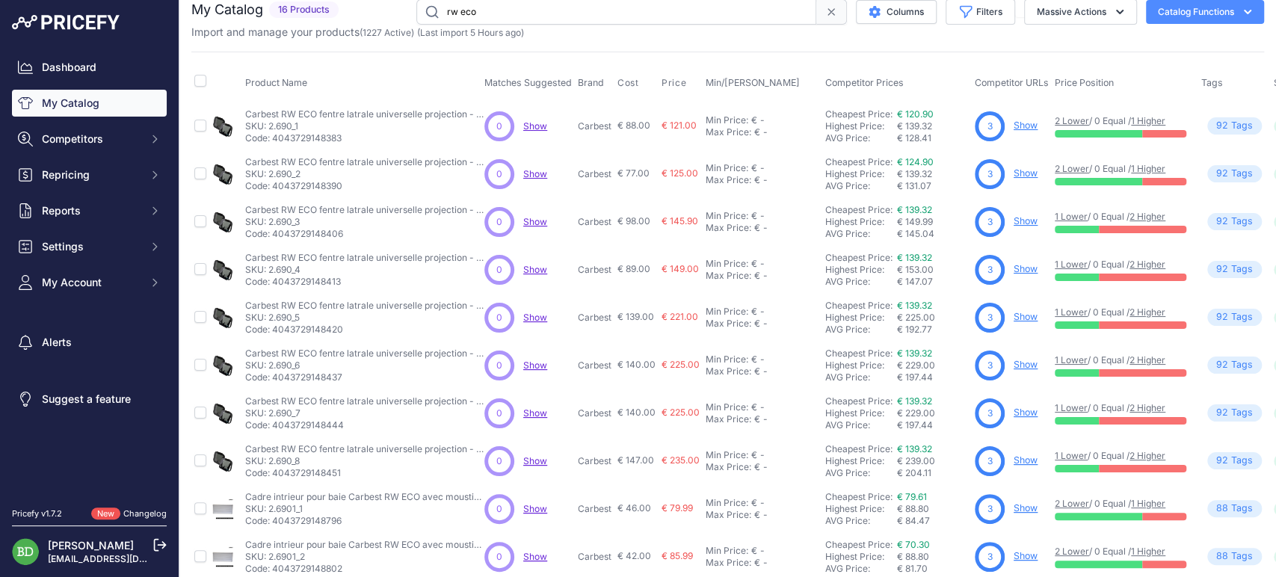
scroll to position [0, 0]
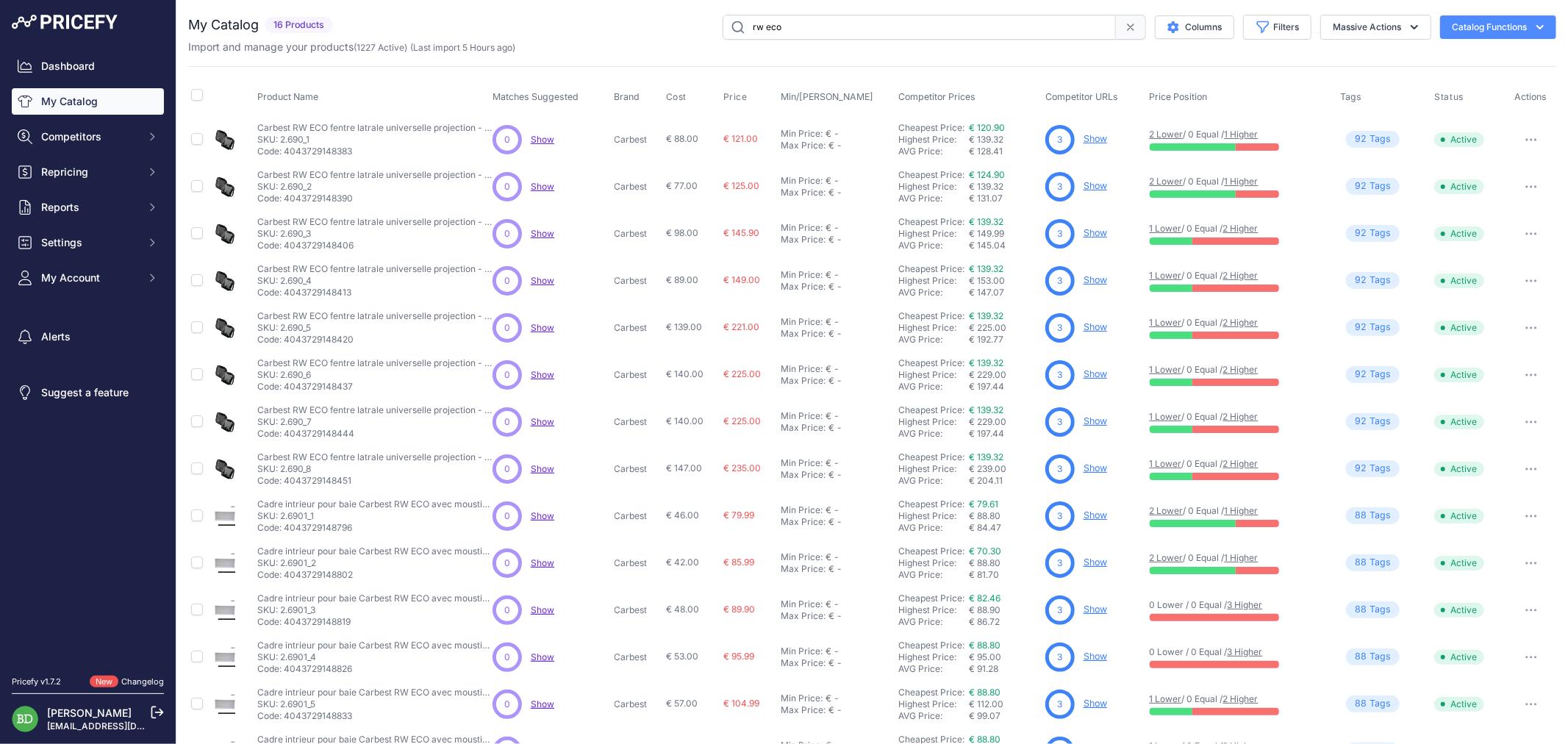
drag, startPoint x: 476, startPoint y: 98, endPoint x: 1104, endPoint y: 110, distance: 628.1
click at [1127, 110] on tr "Product Name Matches Suggested Brand Cost" at bounding box center [872, 96] width 1368 height 36
click at [1301, 63] on div "My Catalog 16 Products" at bounding box center [872, 442] width 1368 height 854
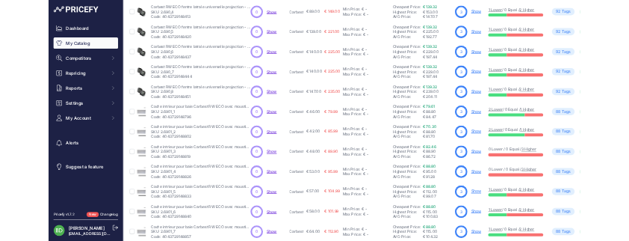
scroll to position [332, 0]
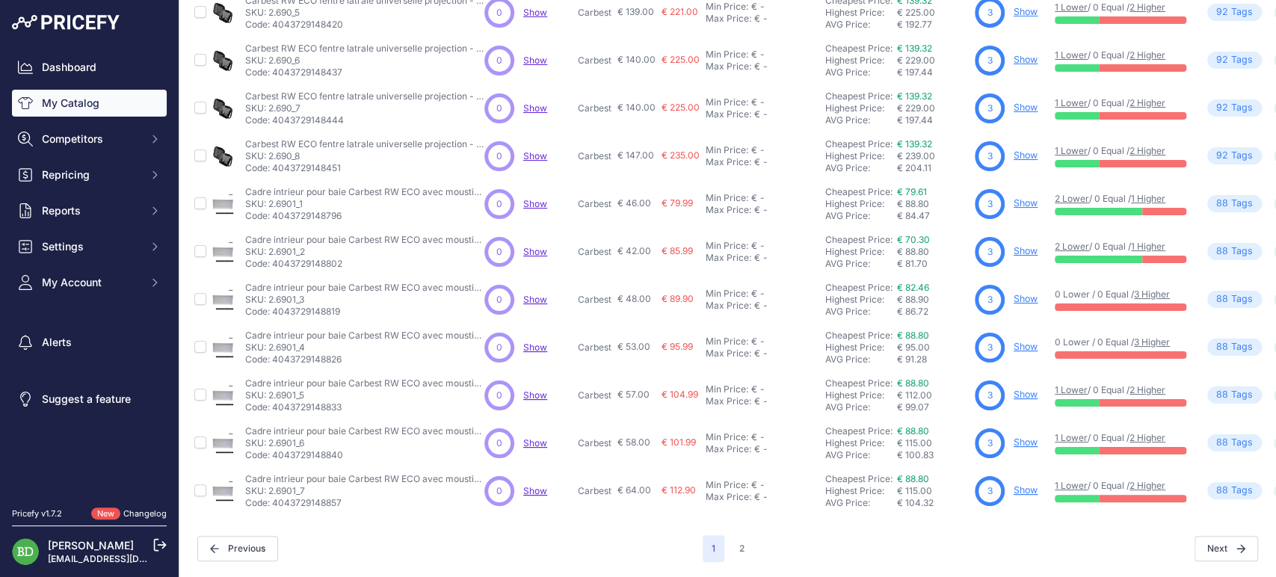
click at [1023, 333] on div "3 Show" at bounding box center [1012, 348] width 74 height 30
click at [1023, 340] on p "Show" at bounding box center [1026, 347] width 24 height 14
click at [1014, 341] on link "Show" at bounding box center [1026, 346] width 24 height 11
click at [1023, 341] on link "Show" at bounding box center [1026, 346] width 24 height 11
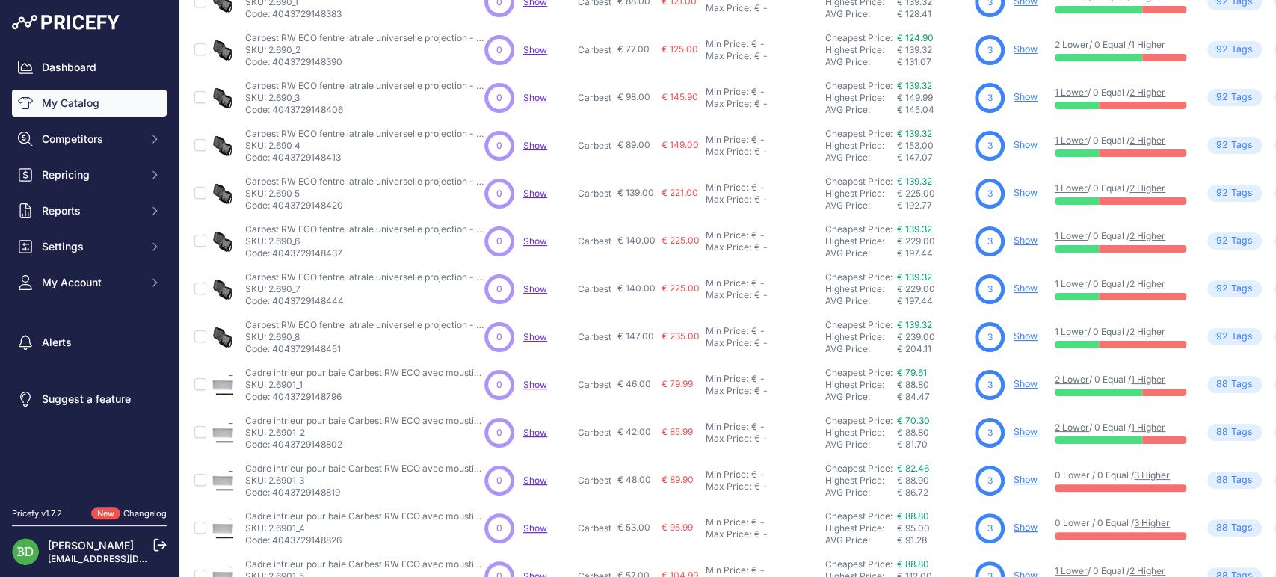
scroll to position [140, 0]
click at [1029, 189] on link "Show" at bounding box center [1026, 192] width 24 height 11
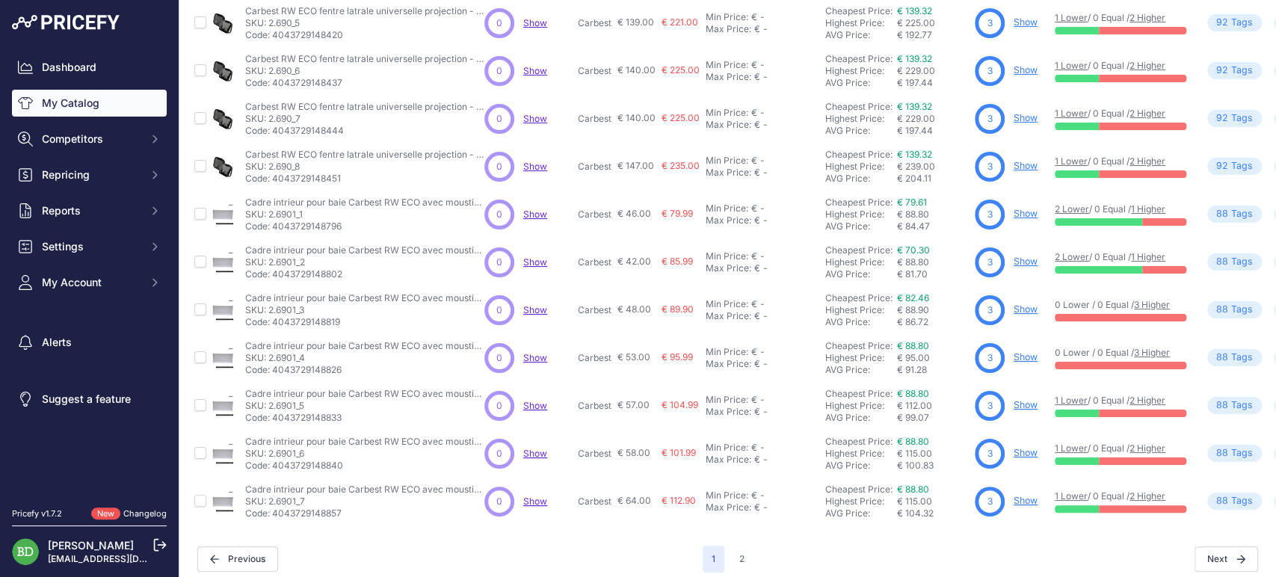
scroll to position [332, 0]
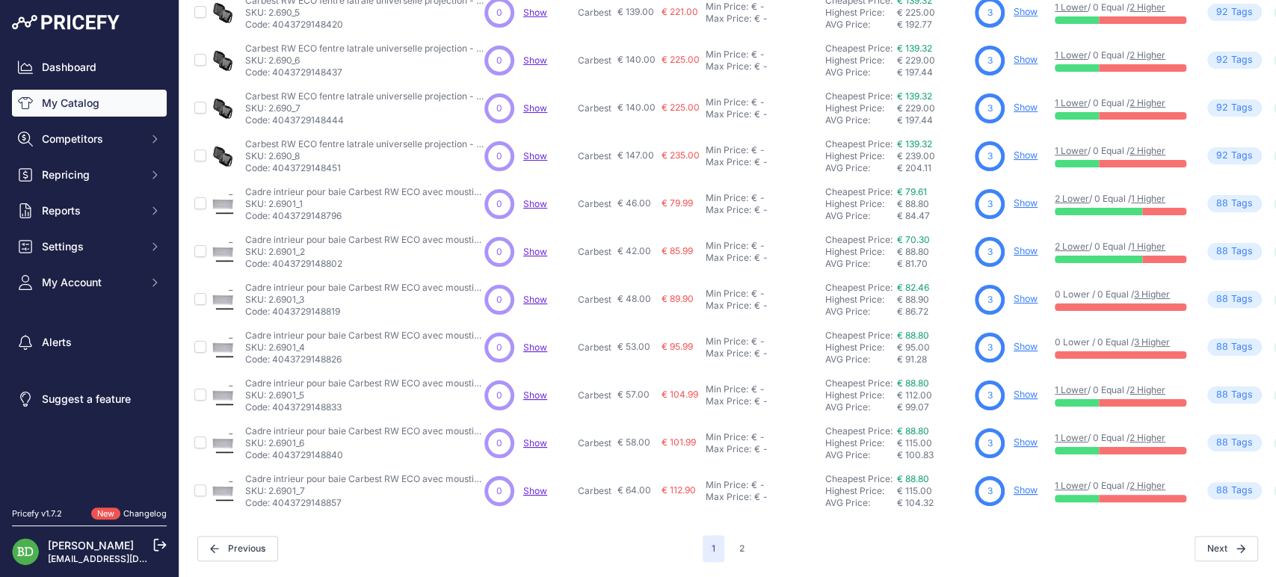
click at [1016, 389] on link "Show" at bounding box center [1026, 394] width 24 height 11
click at [1024, 437] on link "Show" at bounding box center [1026, 442] width 24 height 11
drag, startPoint x: 1028, startPoint y: 478, endPoint x: 986, endPoint y: 410, distance: 79.2
click at [1028, 484] on link "Show" at bounding box center [1026, 489] width 24 height 11
click at [712, 542] on span "1" at bounding box center [714, 548] width 22 height 27
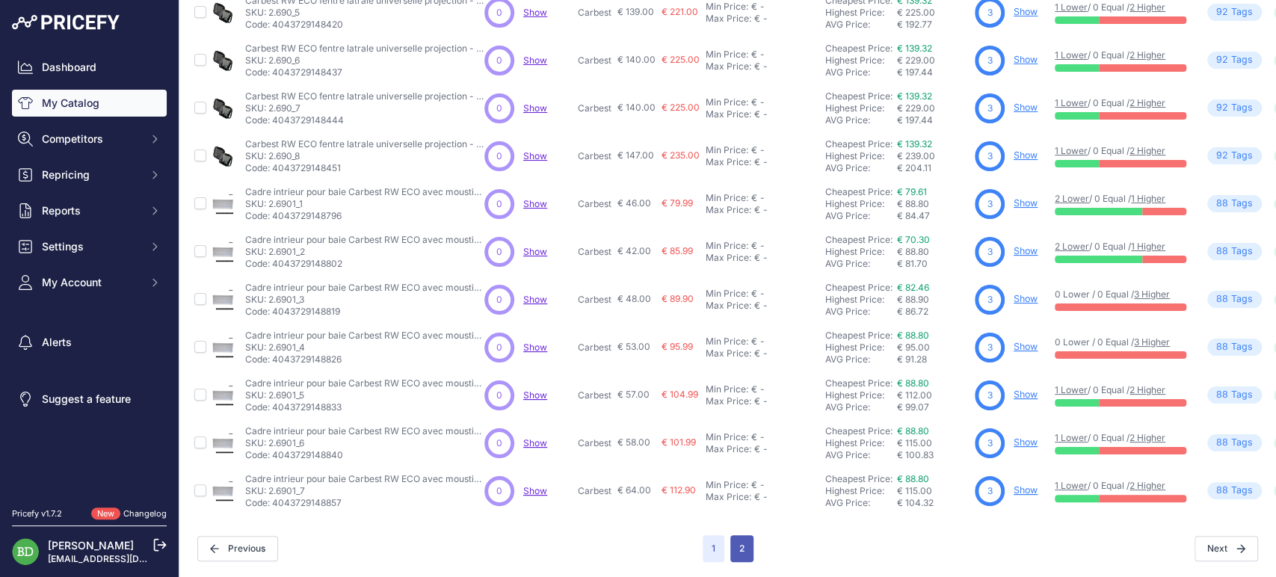
click at [735, 535] on button "2" at bounding box center [741, 548] width 23 height 27
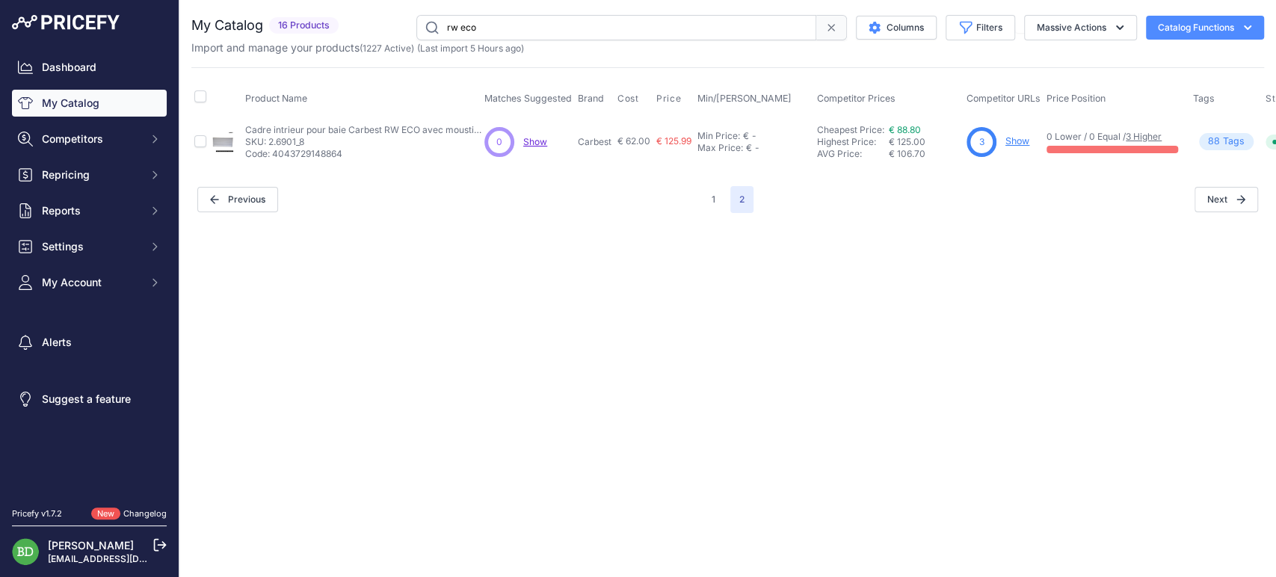
click at [1016, 135] on p "Show" at bounding box center [1017, 142] width 24 height 14
click at [1015, 142] on link "Show" at bounding box center [1017, 140] width 24 height 11
drag, startPoint x: 531, startPoint y: 382, endPoint x: 502, endPoint y: 363, distance: 34.6
click at [523, 380] on div "Close You are not connected to the internet." at bounding box center [727, 288] width 1096 height 577
click at [541, 32] on input "rw eco" at bounding box center [616, 27] width 400 height 25
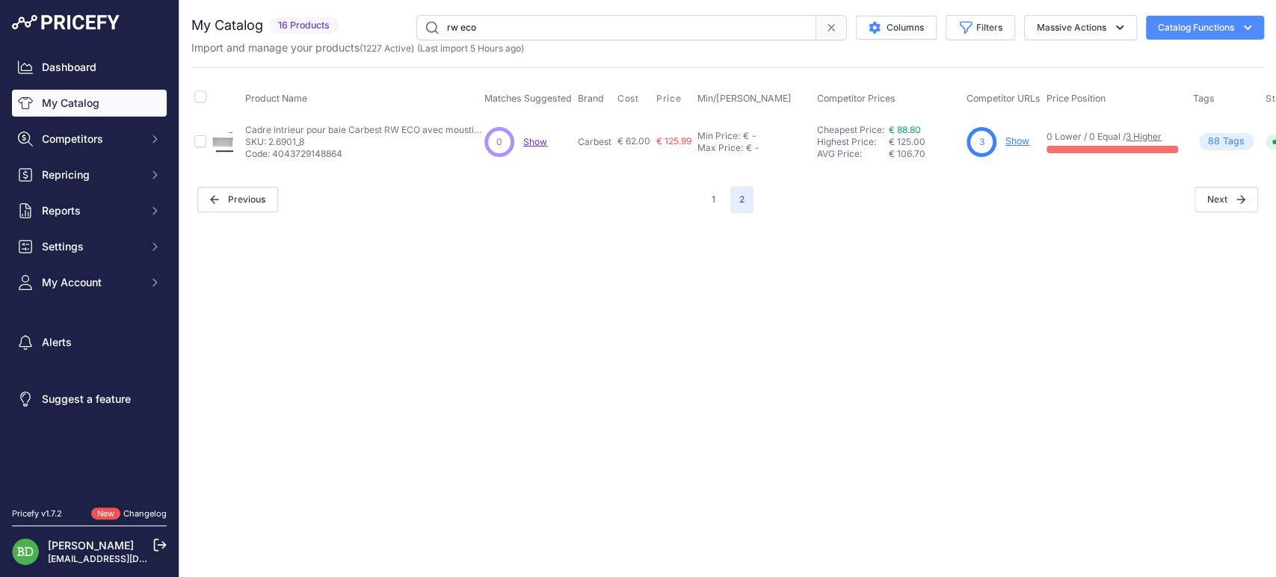
click at [541, 32] on input "rw eco" at bounding box center [616, 27] width 400 height 25
type input "rw MOTION"
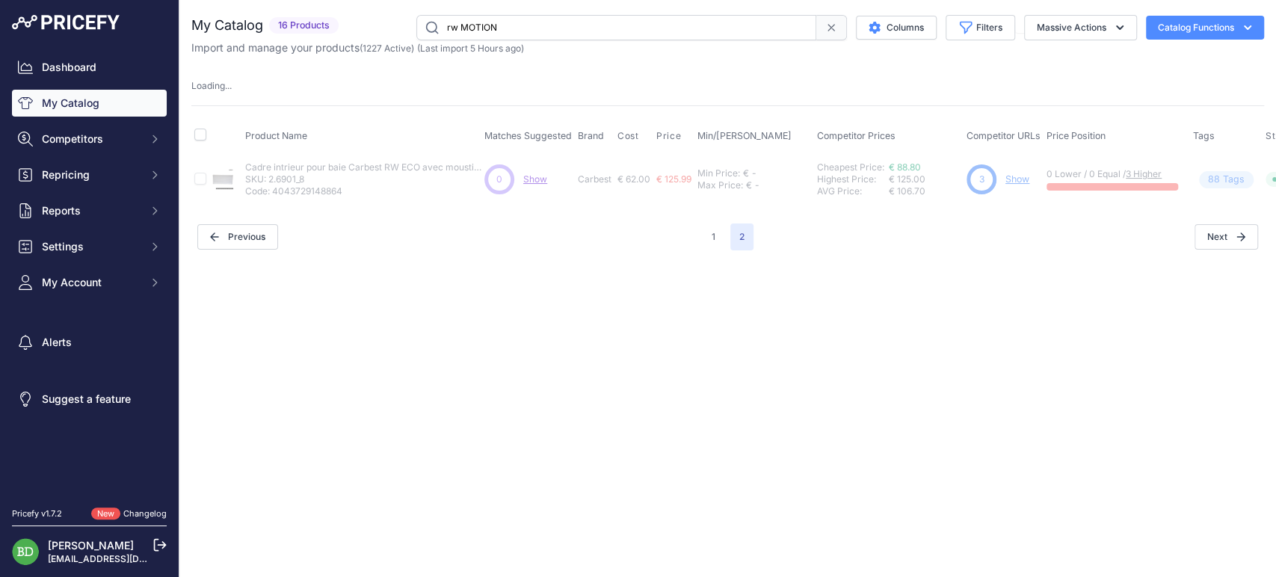
click at [796, 447] on div "Close You are not connected to the internet." at bounding box center [727, 288] width 1096 height 577
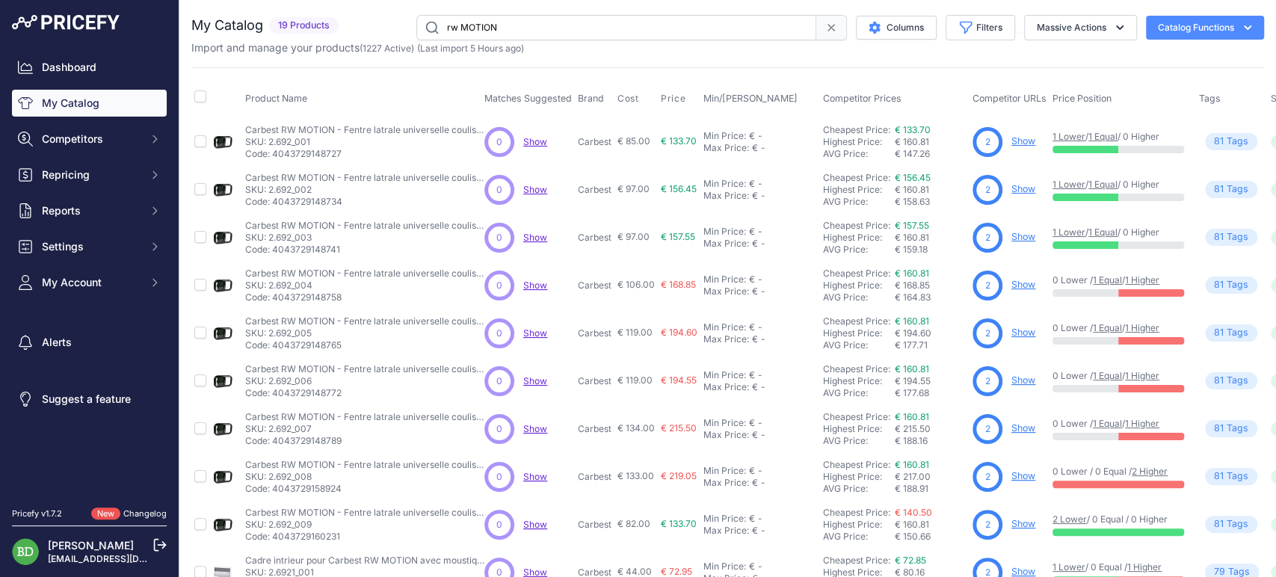
click at [1017, 145] on link "Show" at bounding box center [1023, 140] width 24 height 11
click at [1020, 188] on link "Show" at bounding box center [1023, 188] width 24 height 11
click at [1020, 235] on link "Show" at bounding box center [1023, 236] width 24 height 11
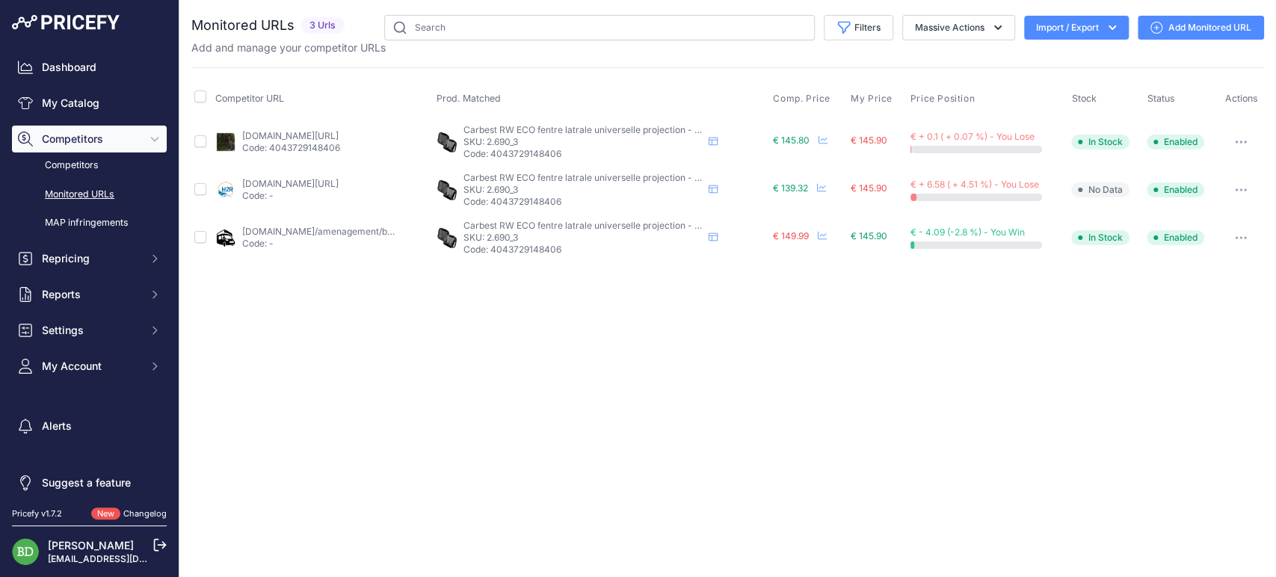
click at [339, 133] on link "[DOMAIN_NAME][URL]" at bounding box center [290, 135] width 96 height 11
click at [339, 178] on div "[DOMAIN_NAME][URL] Code: -" at bounding box center [290, 190] width 96 height 24
click at [339, 188] on link "h2r-equipements.com/baie-fenetre-pour-camping-car-et-fourgon/10995-13956-carbes…" at bounding box center [290, 183] width 96 height 11
click at [352, 229] on link "mon-fourgon.shop/amenagement/baie-projetable-carbest-500-450?prirule_jdsnikfkfj…" at bounding box center [439, 231] width 395 height 11
click at [338, 139] on link "[DOMAIN_NAME][URL]" at bounding box center [290, 135] width 96 height 11
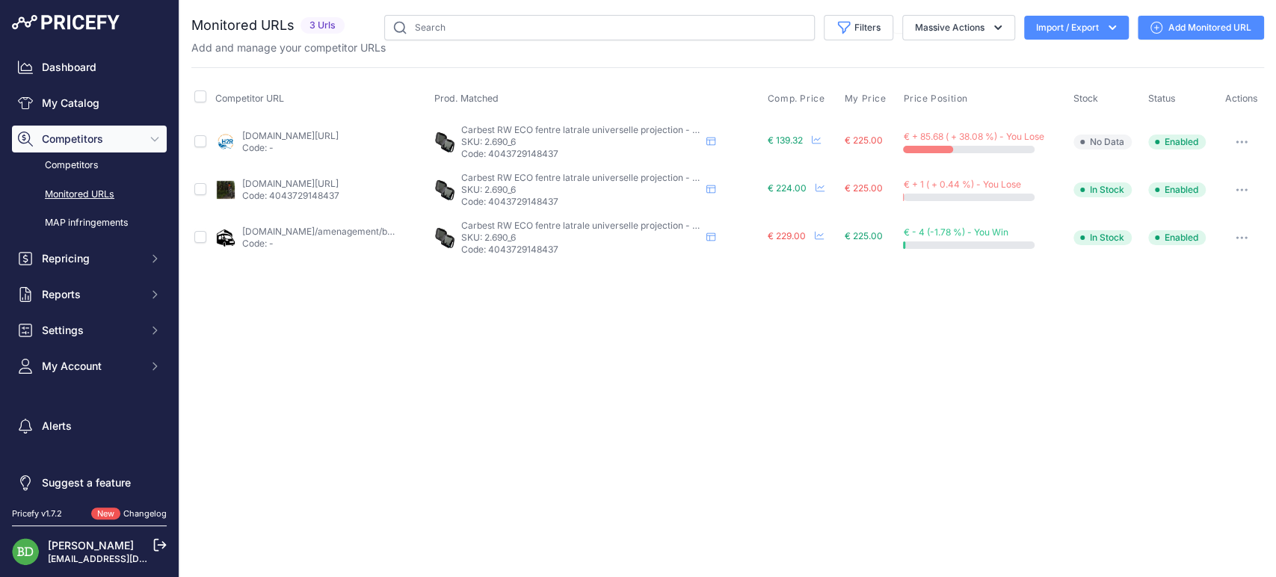
click at [339, 138] on link "[DOMAIN_NAME][URL]" at bounding box center [290, 135] width 96 height 11
click at [339, 137] on link "h2r-equipements.com/baie-fenetre-pour-camping-car-et-fourgon/10995-13960-carbes…" at bounding box center [290, 135] width 96 height 11
click at [294, 179] on link "mon-camping-car.com/baie-rw-eco-carbest-900-x-450.html?prirule_jdsnikfkfjsd=7143" at bounding box center [290, 183] width 96 height 11
click at [958, 393] on div "Close You are not connected to the internet." at bounding box center [727, 288] width 1096 height 577
drag, startPoint x: 352, startPoint y: 132, endPoint x: 365, endPoint y: 130, distance: 12.8
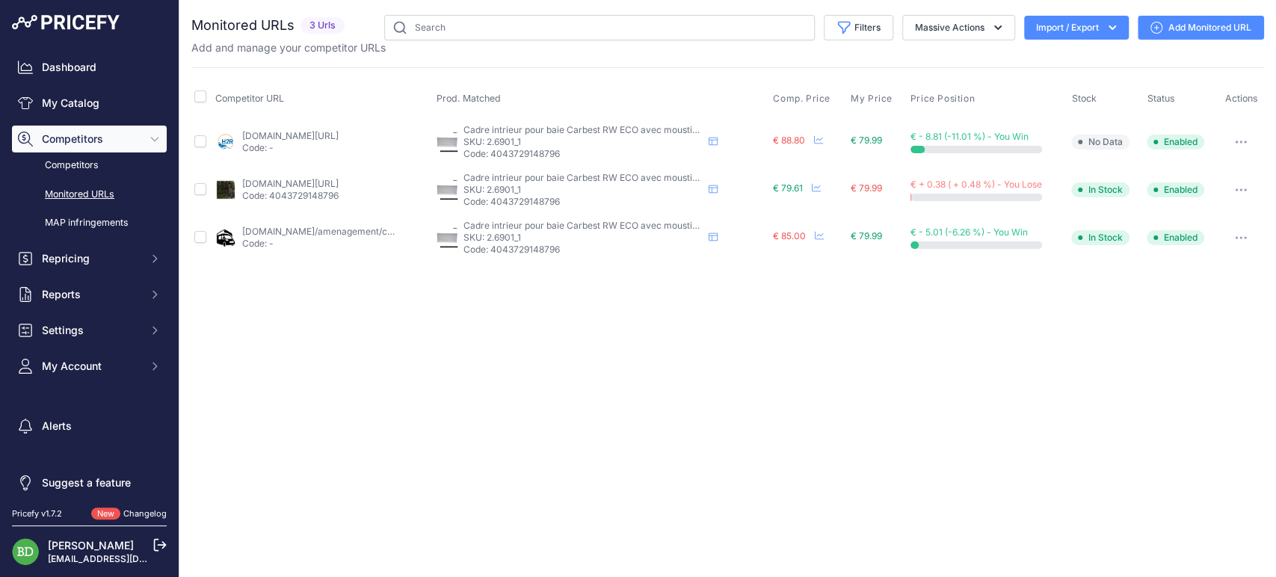
click at [339, 132] on link "[DOMAIN_NAME][URL]" at bounding box center [290, 135] width 96 height 11
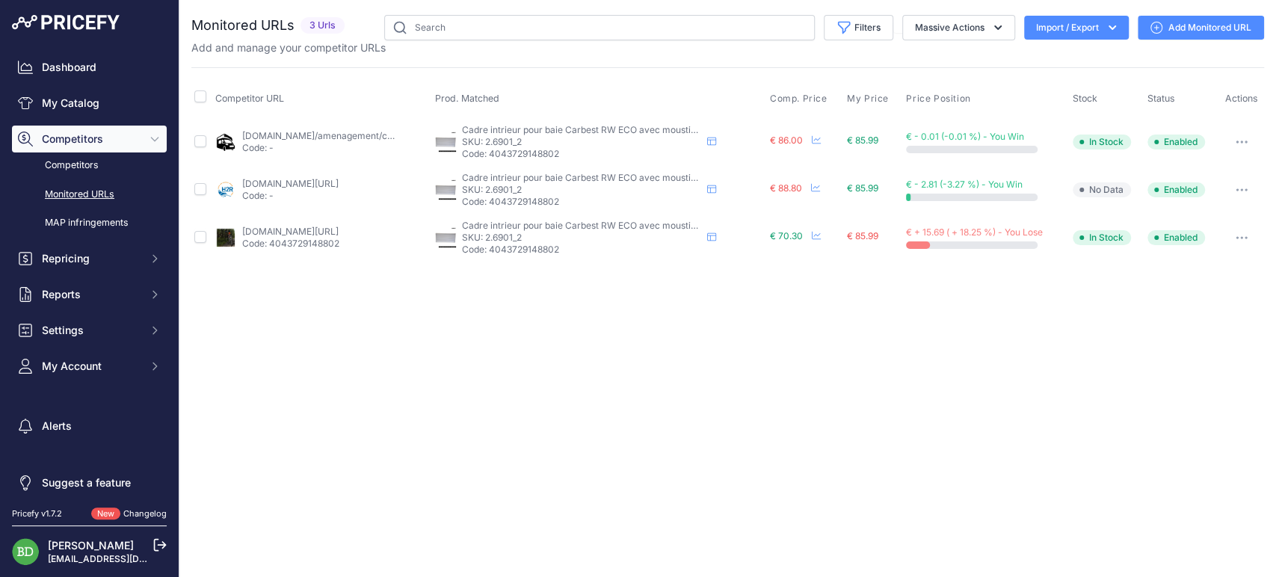
click at [339, 238] on p "Code: 4043729148802" at bounding box center [290, 244] width 97 height 12
click at [339, 232] on link "mon-camping-car.com/cadre-interieur-pour-baie-rw-eco-carbest-500-x-300.html?pri…" at bounding box center [290, 231] width 96 height 11
click at [844, 329] on div "Close You are not connected to the internet." at bounding box center [727, 288] width 1096 height 577
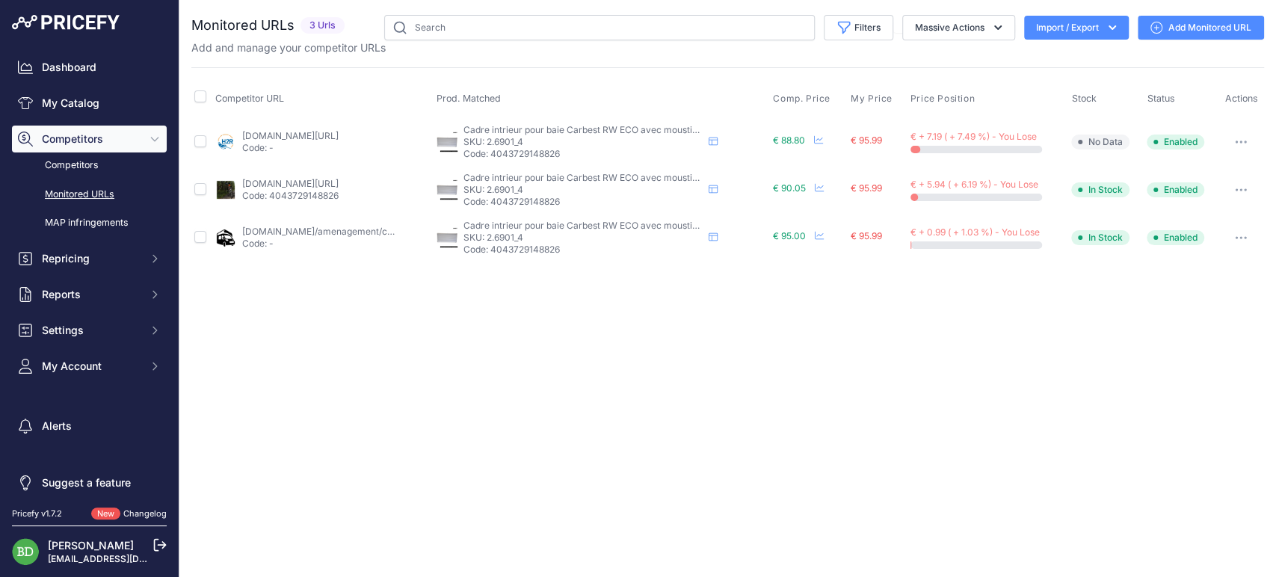
click at [682, 497] on div "Close You are not connected to the internet." at bounding box center [727, 288] width 1096 height 577
click at [73, 300] on span "Reports" at bounding box center [91, 294] width 98 height 15
click at [74, 313] on link "My Reports" at bounding box center [89, 321] width 155 height 26
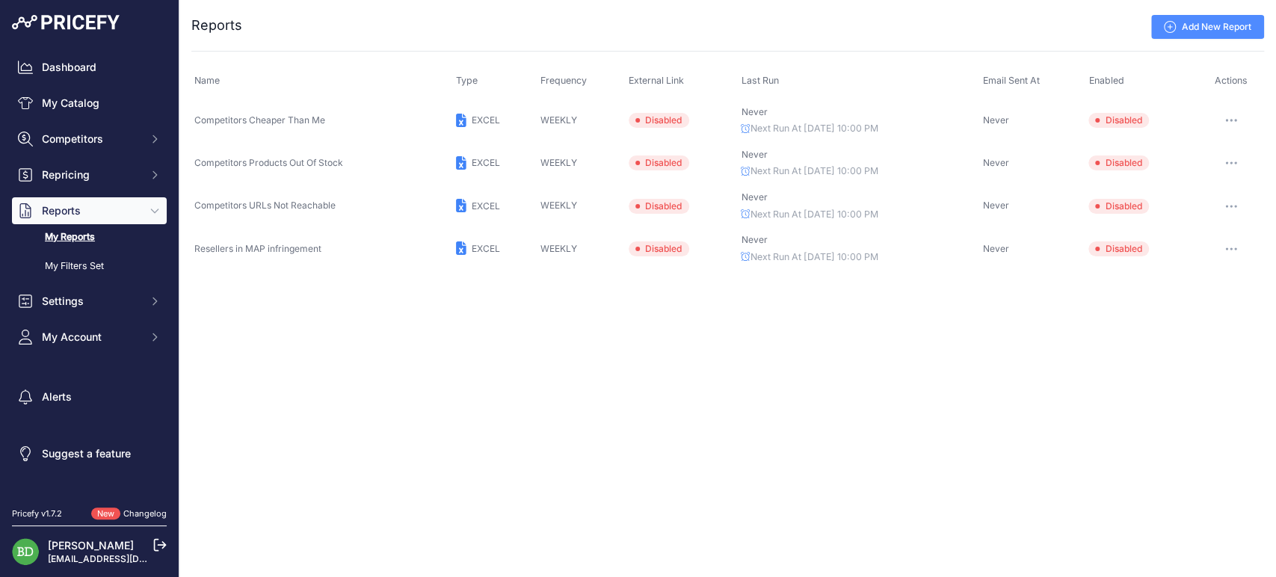
click at [218, 121] on span "Competitors Cheaper Than Me" at bounding box center [259, 119] width 131 height 11
click at [389, 398] on div "Close You are not connected to the internet. ..." at bounding box center [727, 288] width 1096 height 577
click at [1219, 29] on link "Add New Report" at bounding box center [1207, 27] width 113 height 24
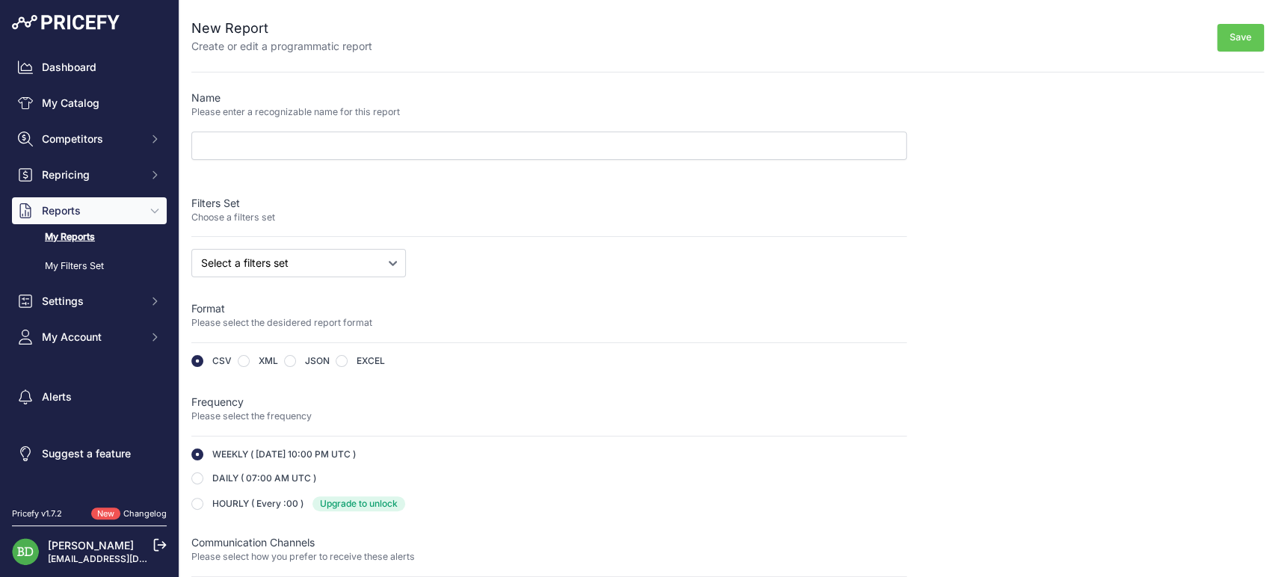
click at [363, 363] on label "EXCEL" at bounding box center [371, 361] width 28 height 12
click at [343, 361] on input "radio" at bounding box center [342, 361] width 12 height 12
radio input "true"
type input "https://s3.us-west-2.amazonaws.com/download.pricefy.io/reports/fb40bb05-1956-4d…"
click at [228, 484] on div "WEEKLY ( Sunday 10:00 PM UTC ) Upgrade to unlock ​ Upgrade to unlock this featu…" at bounding box center [548, 479] width 715 height 63
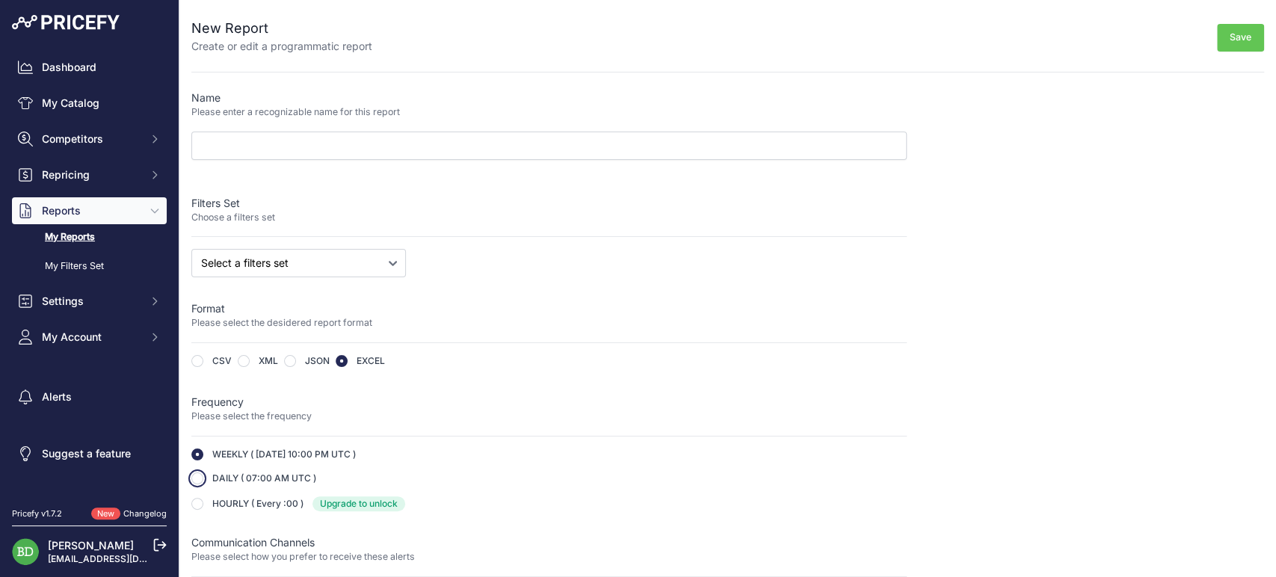
click at [200, 479] on input "radio" at bounding box center [197, 478] width 12 height 12
radio input "true"
click at [262, 142] on input "text" at bounding box center [548, 146] width 715 height 28
click at [709, 380] on div "Name Please enter a recognizable name for this report Filters Set Choose a filt…" at bounding box center [548, 412] width 715 height 645
click at [289, 275] on select "Select a filters set Competitors Cheaper Than Me Competitors Products Out Of St…" at bounding box center [298, 263] width 215 height 28
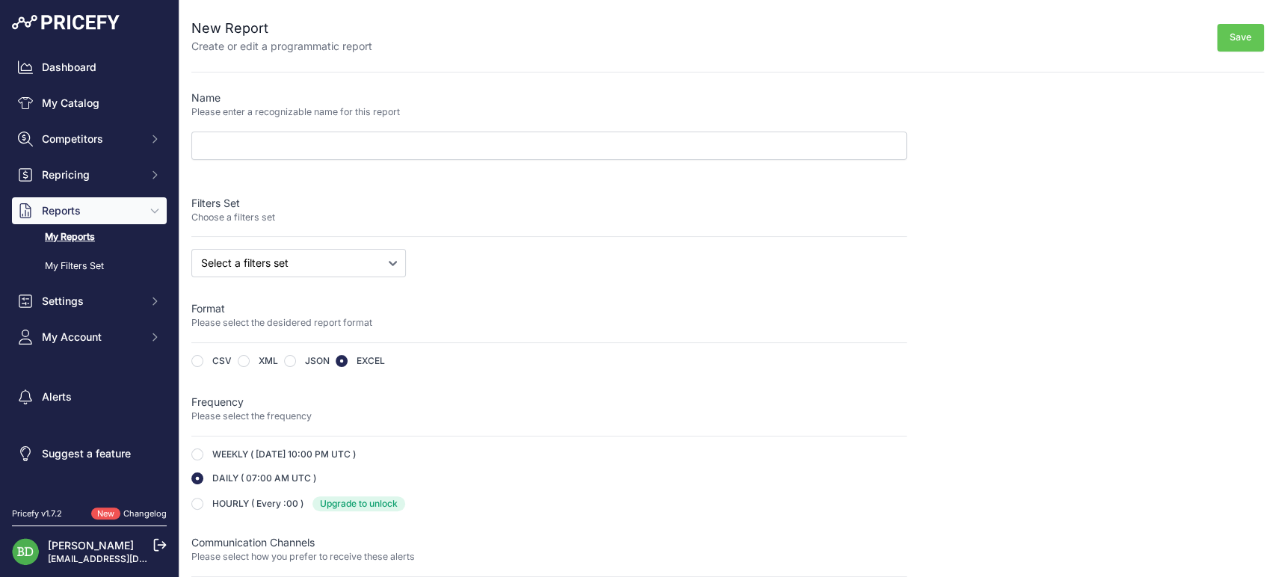
click at [500, 262] on div "Select a filters set Competitors Cheaper Than Me Competitors Products Out Of St…" at bounding box center [548, 263] width 715 height 28
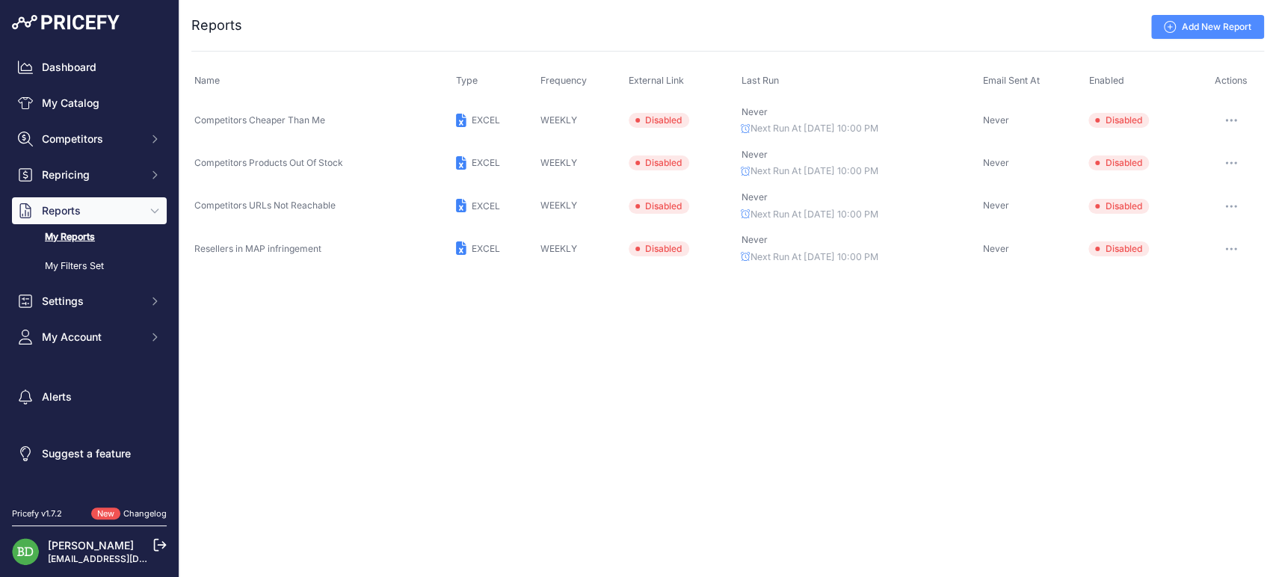
click at [873, 393] on div "Close You are not connected to the internet. ..." at bounding box center [727, 288] width 1096 height 577
click at [404, 364] on div "Close You are not connected to the internet. ..." at bounding box center [727, 288] width 1096 height 577
click at [90, 102] on link "My Catalog" at bounding box center [89, 103] width 155 height 27
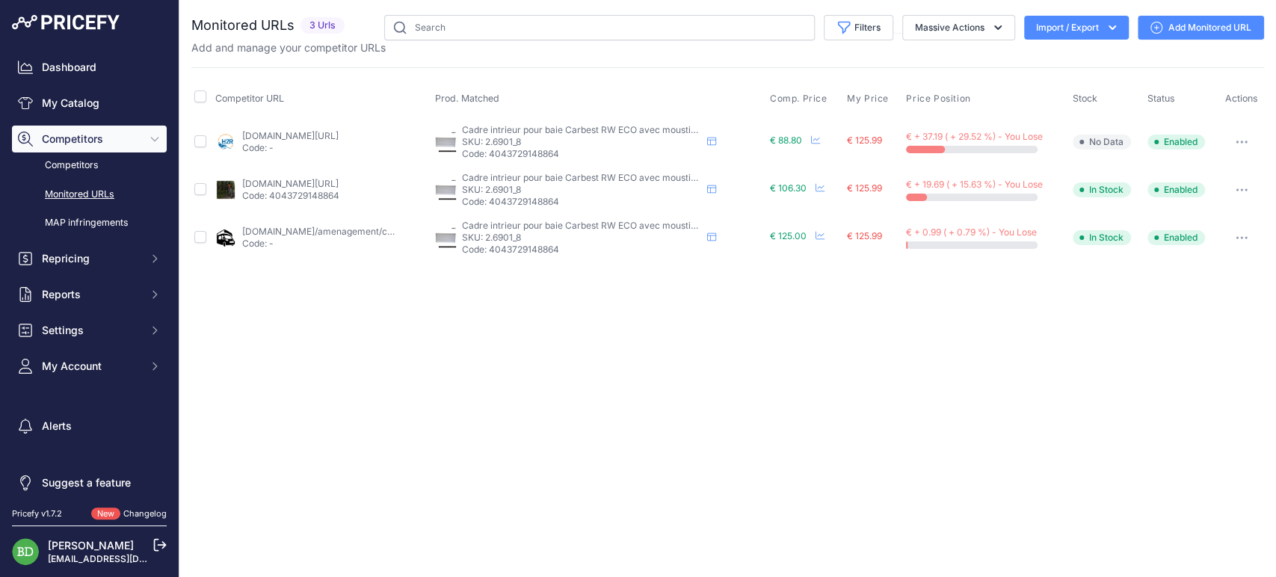
click at [315, 185] on link "[DOMAIN_NAME][URL]" at bounding box center [290, 183] width 96 height 11
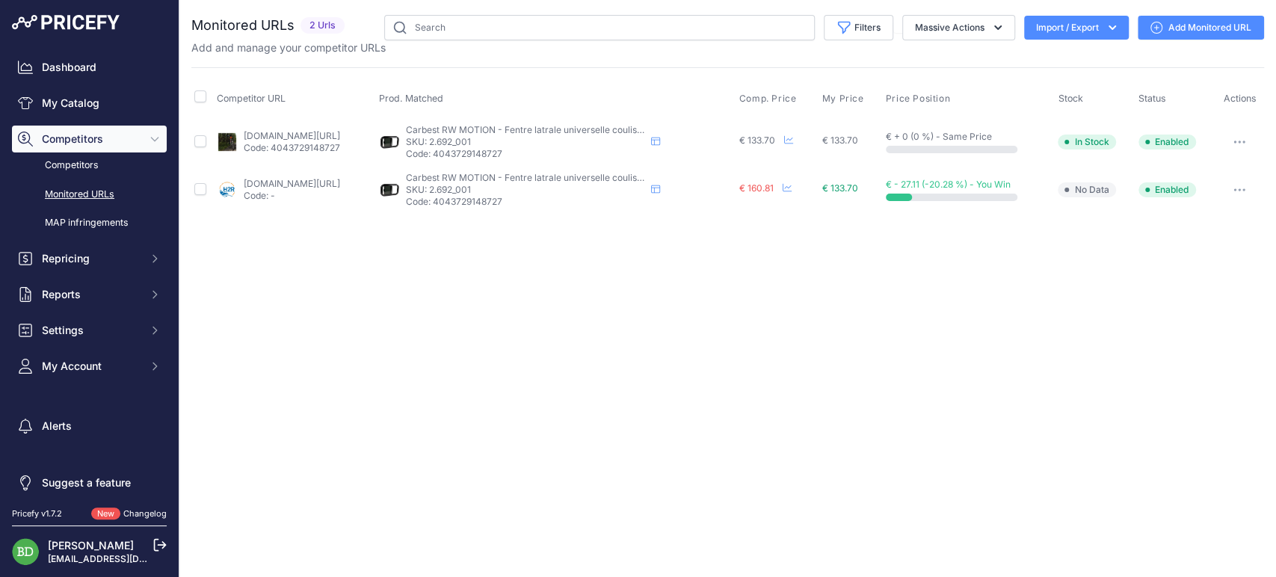
click at [773, 255] on div "Close You are not connected to the internet." at bounding box center [727, 288] width 1096 height 577
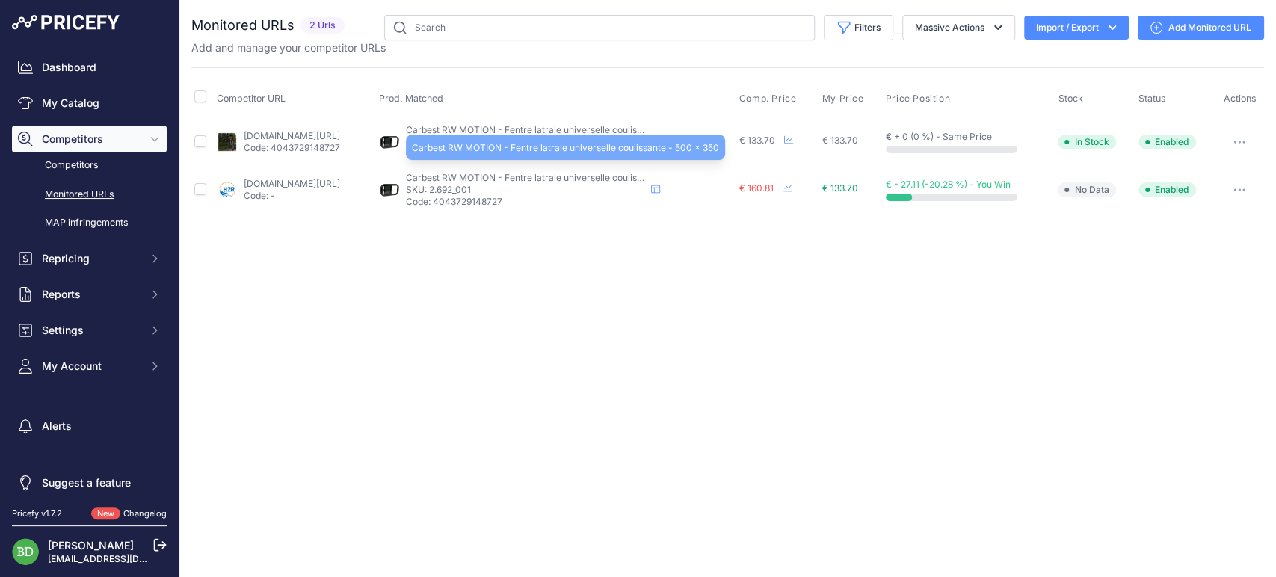
click at [505, 172] on span "Carbest RW MOTION - Fentre latrale universelle coulissante - 500 x 350" at bounding box center [559, 177] width 307 height 11
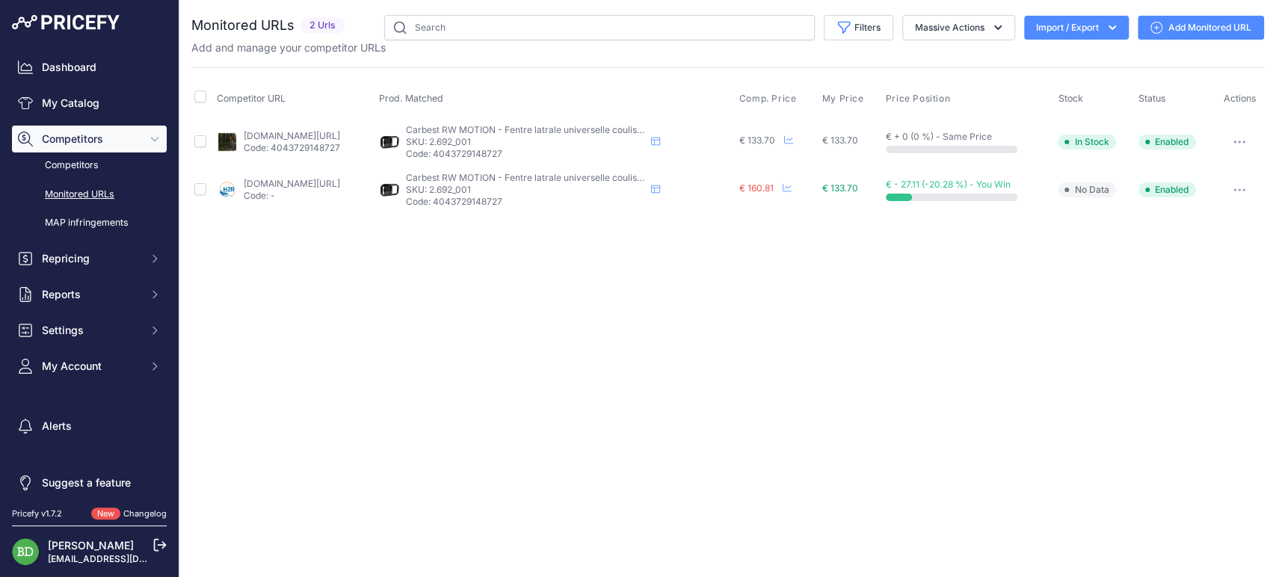
click at [535, 184] on p "SKU: 2.692_001" at bounding box center [525, 190] width 239 height 12
click at [726, 253] on div "Close You are not connected to the internet." at bounding box center [727, 288] width 1096 height 577
click at [754, 319] on div "Close You are not connected to the internet." at bounding box center [727, 288] width 1096 height 577
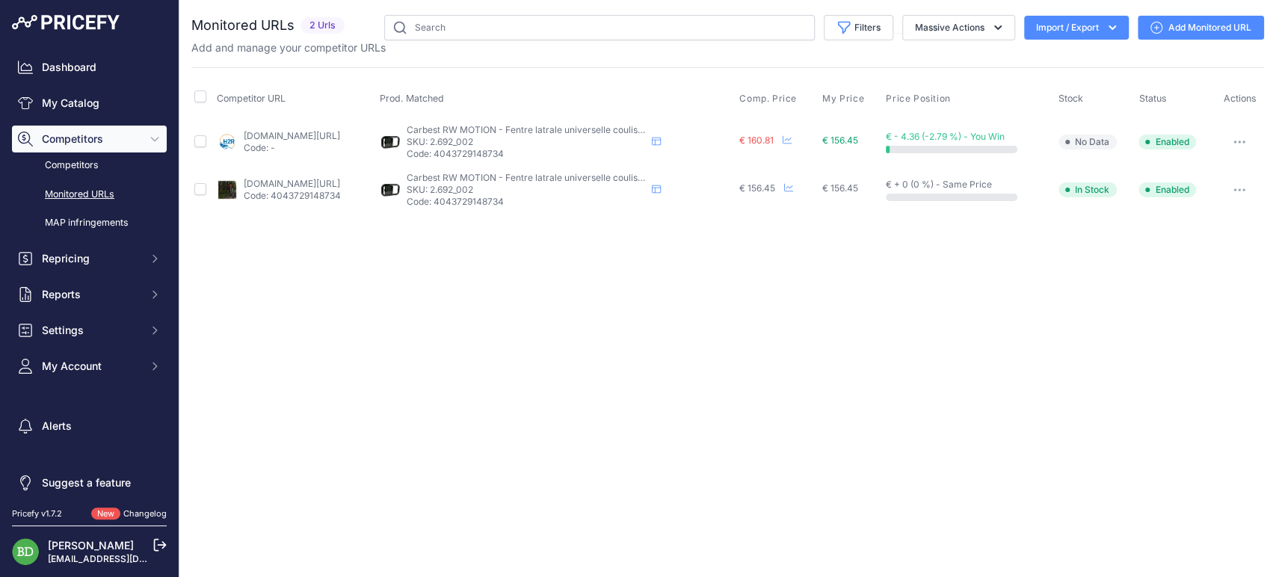
click at [623, 383] on div "Close You are not connected to the internet." at bounding box center [727, 288] width 1096 height 577
click at [797, 315] on div "Close You are not connected to the internet." at bounding box center [727, 288] width 1096 height 577
